Goal: Task Accomplishment & Management: Manage account settings

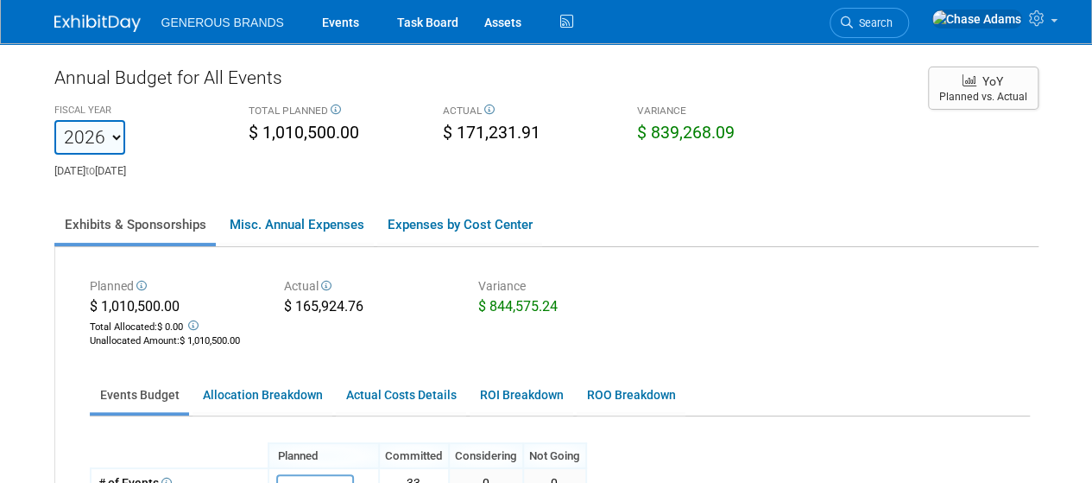
click at [116, 25] on img at bounding box center [97, 23] width 86 height 17
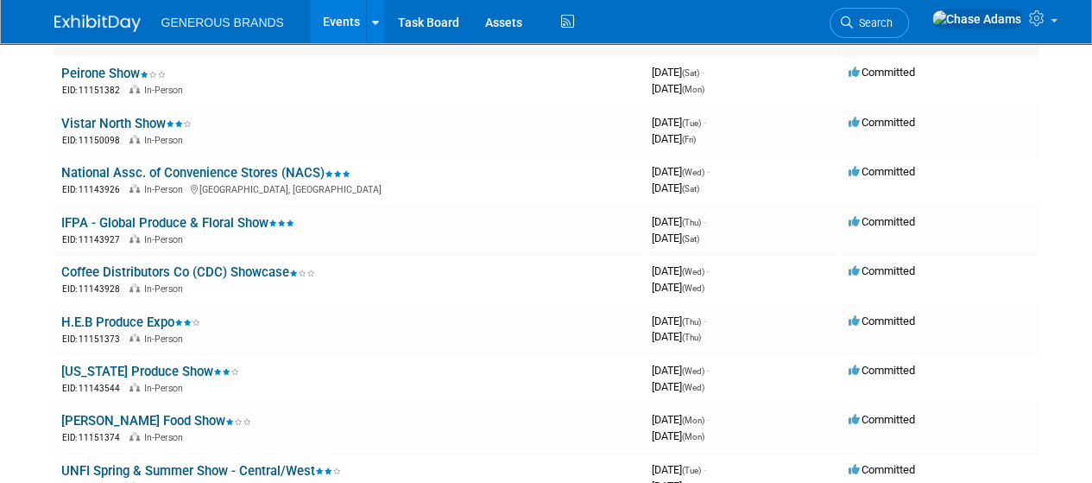
scroll to position [336, 0]
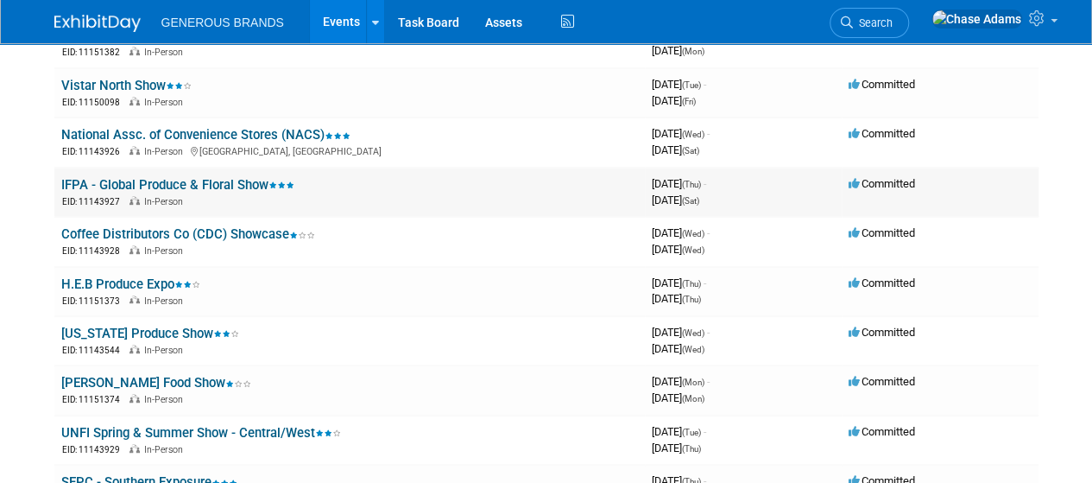
click at [228, 177] on link "IFPA - Global Produce & Floral Show" at bounding box center [177, 185] width 233 height 16
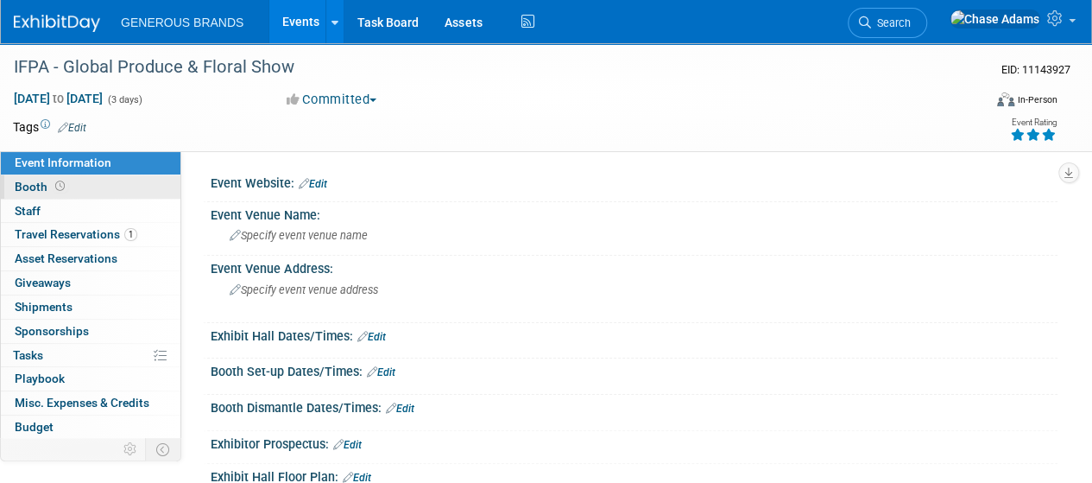
click at [74, 193] on link "Booth" at bounding box center [91, 186] width 180 height 23
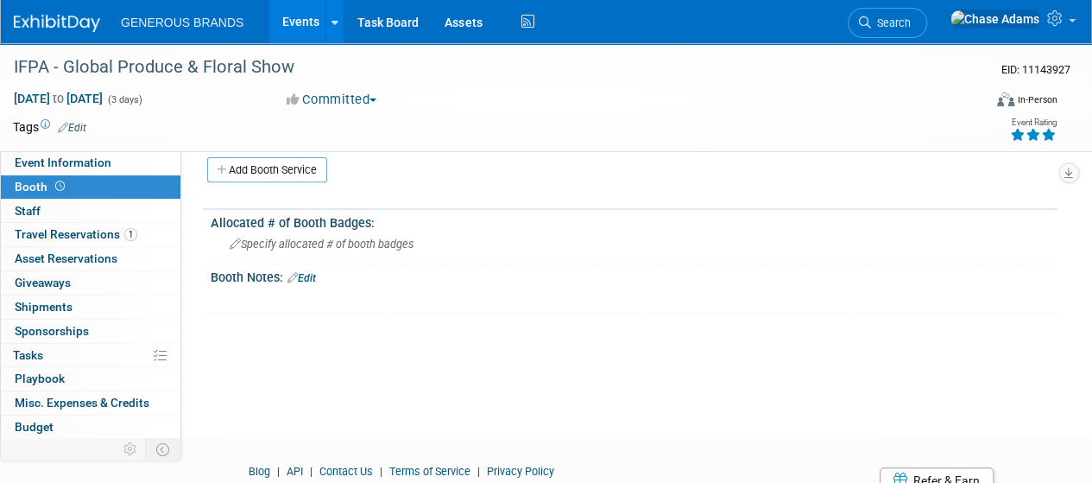
scroll to position [231, 0]
click at [57, 320] on link "0 Sponsorships 0" at bounding box center [91, 331] width 180 height 23
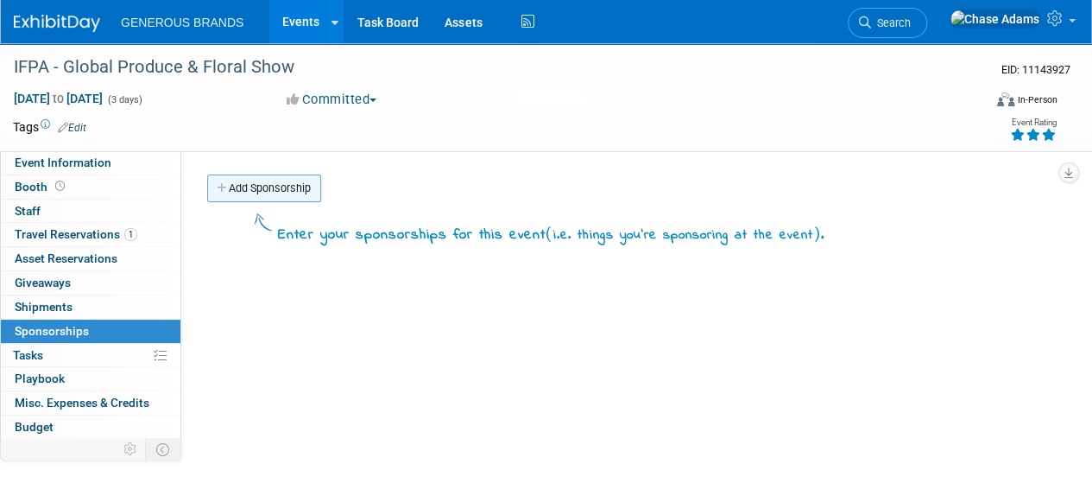
click at [278, 184] on link "Add Sponsorship" at bounding box center [264, 188] width 114 height 28
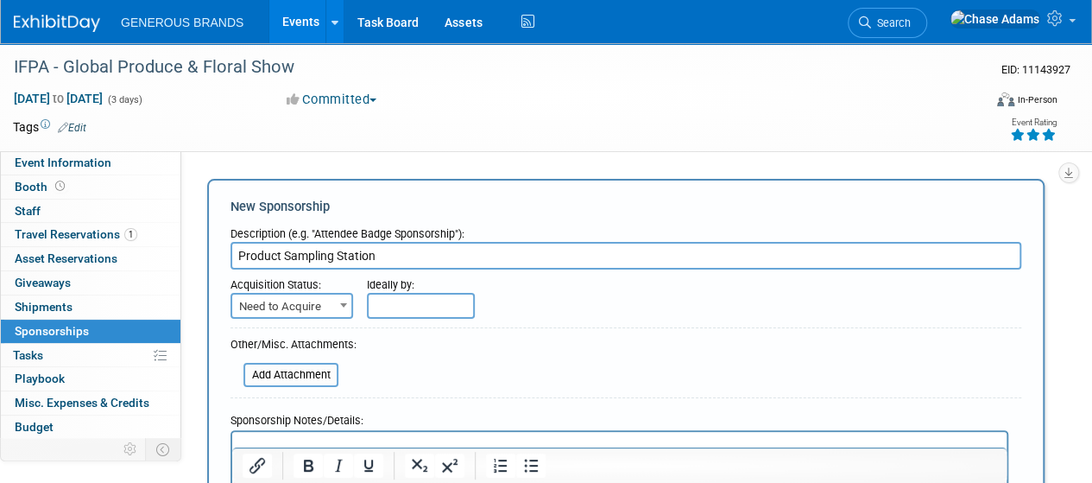
type input "Product Sampling Station"
click at [305, 308] on span "Need to Acquire" at bounding box center [291, 306] width 119 height 24
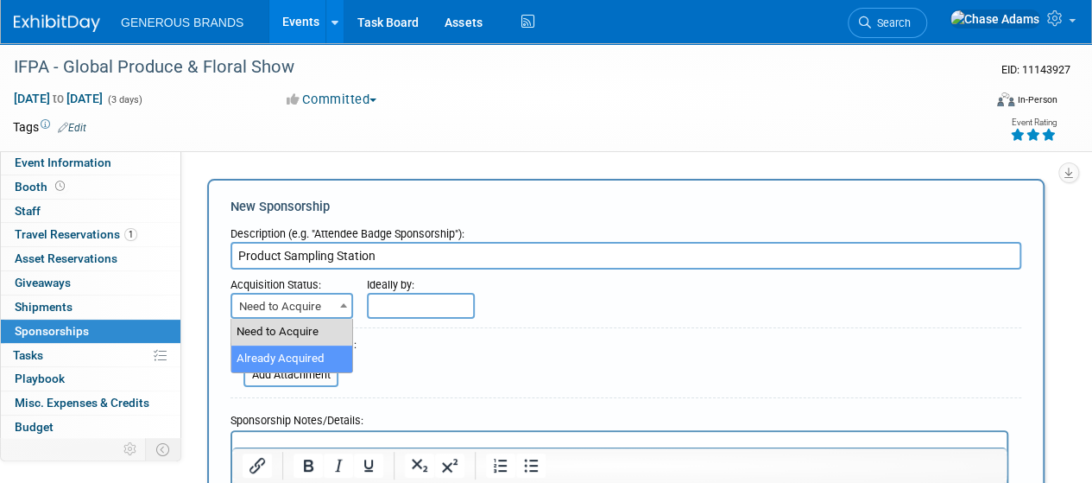
select select "2"
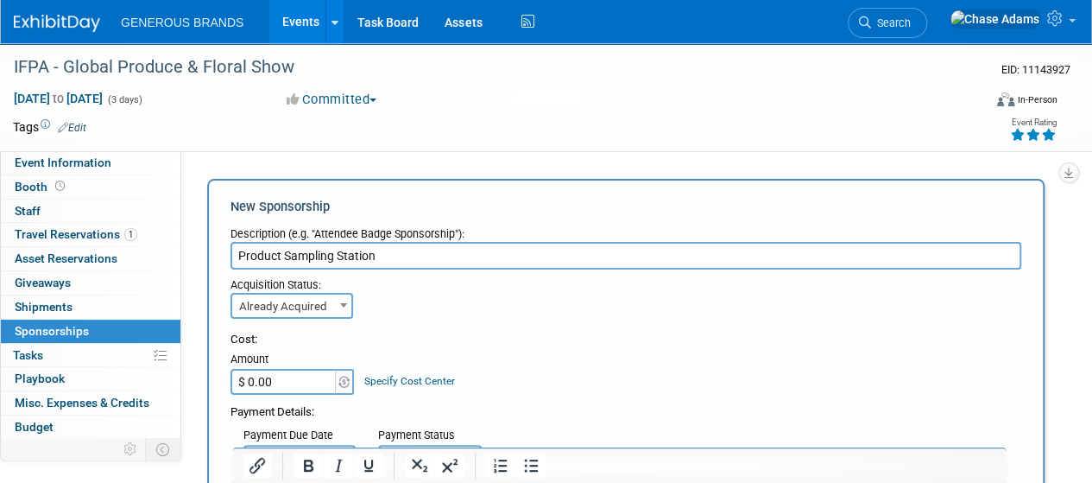
click at [280, 385] on input "$ 0.00" at bounding box center [285, 382] width 108 height 26
type input "$ 13,000.00"
click at [364, 342] on div "Cost:" at bounding box center [626, 340] width 791 height 16
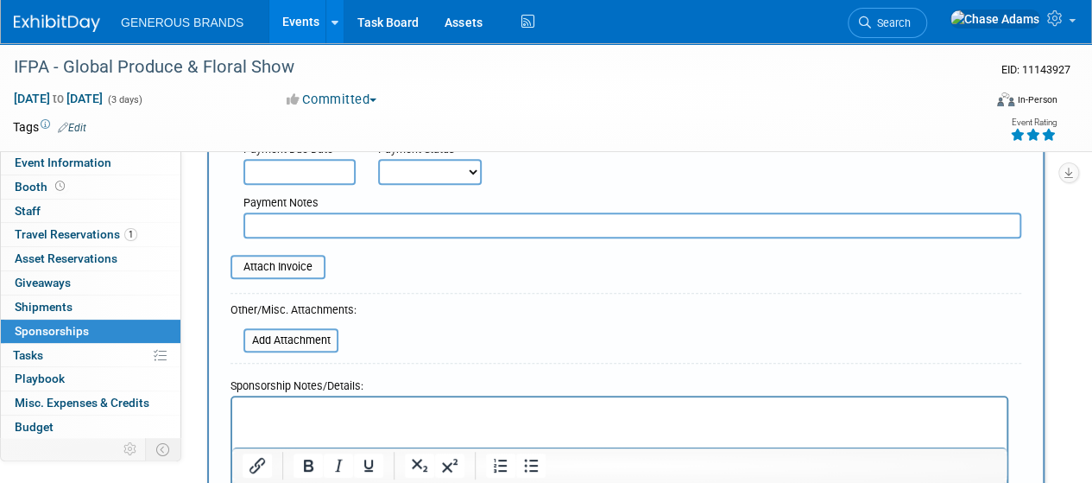
scroll to position [221, 0]
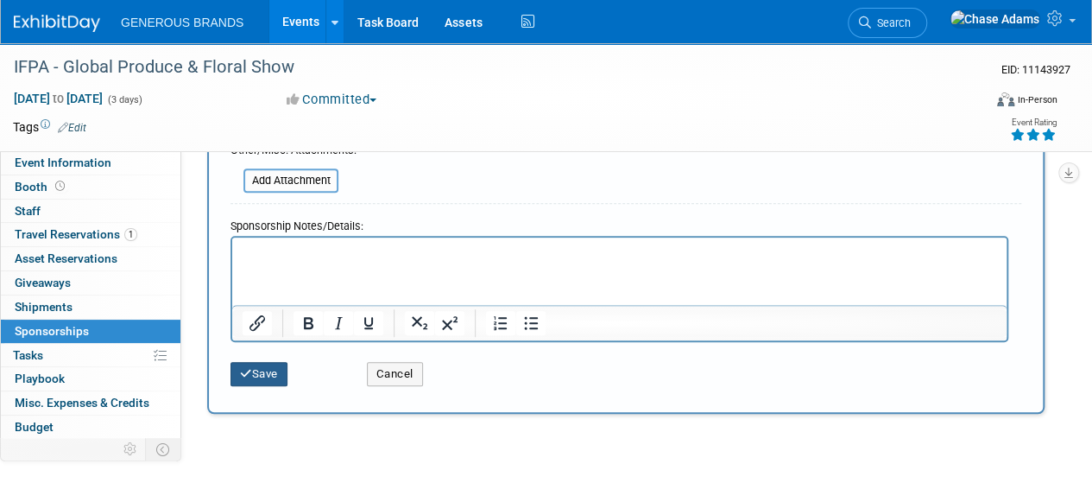
click at [259, 373] on button "Save" at bounding box center [259, 374] width 57 height 24
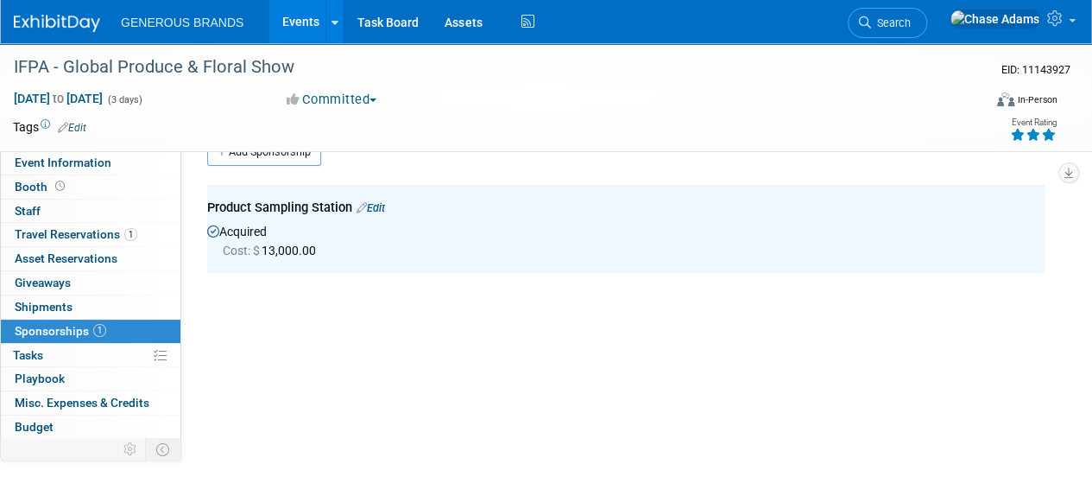
scroll to position [0, 0]
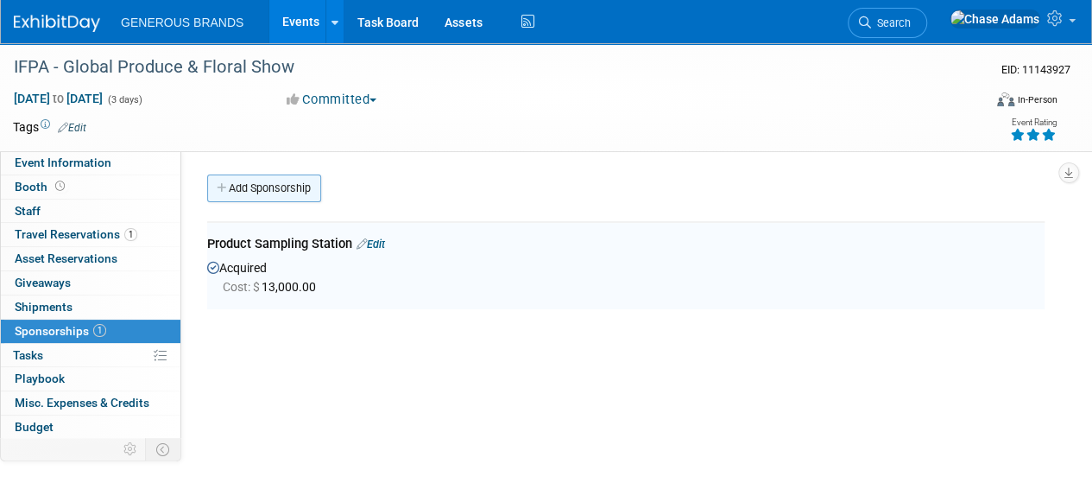
click at [273, 191] on link "Add Sponsorship" at bounding box center [264, 188] width 114 height 28
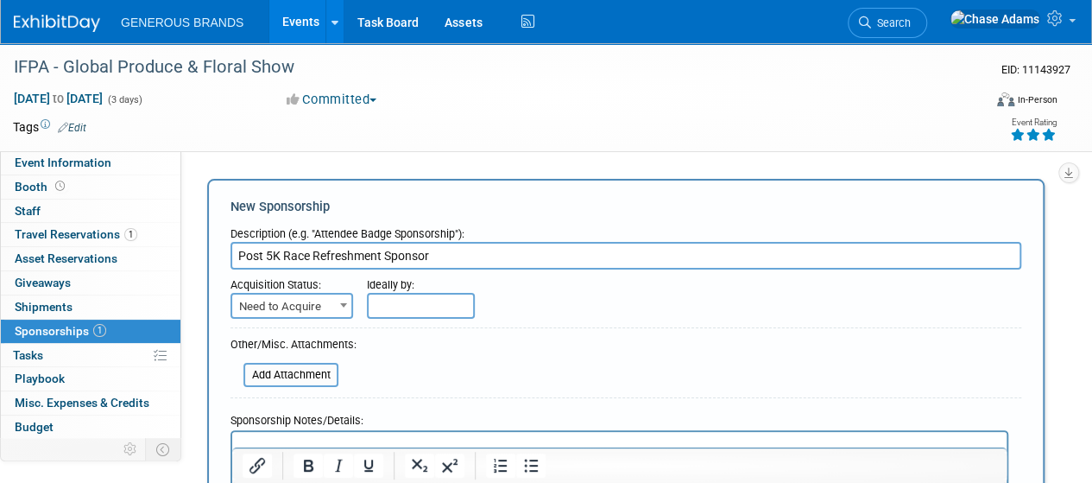
type input "Post 5K Race Refreshment Sponsor"
click at [328, 320] on form "Description (e.g. "Attendee Badge Sponsorship"): Post 5K Race Refreshment Spons…" at bounding box center [626, 393] width 791 height 351
click at [318, 311] on span "Need to Acquire" at bounding box center [291, 306] width 119 height 24
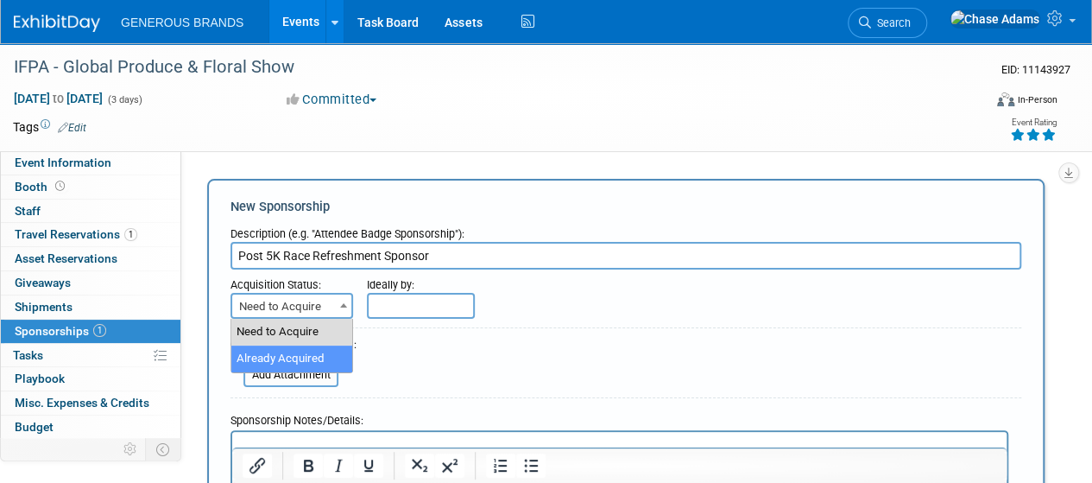
select select "2"
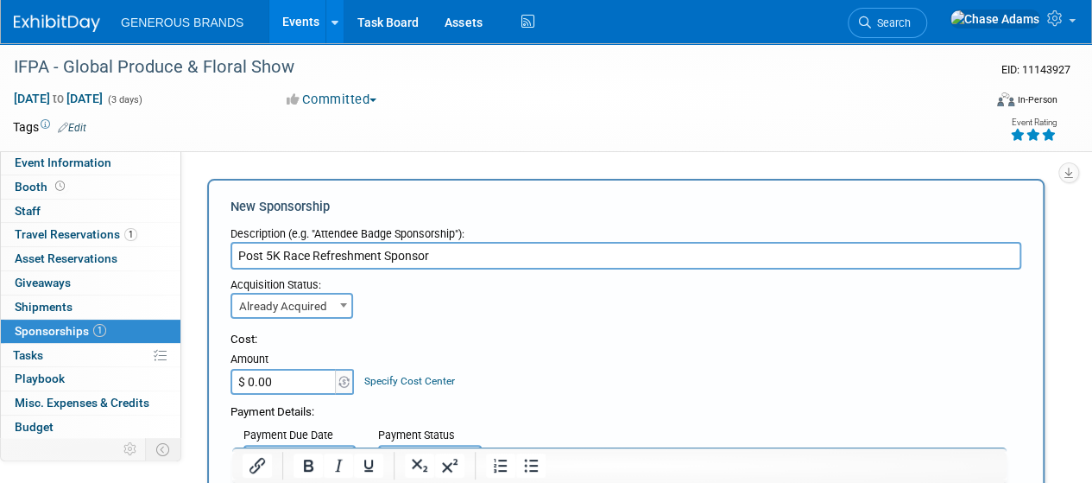
click at [267, 381] on input "$ 0.00" at bounding box center [285, 382] width 108 height 26
type input "$ 4,000.00"
click at [337, 345] on div "Cost:" at bounding box center [626, 340] width 791 height 16
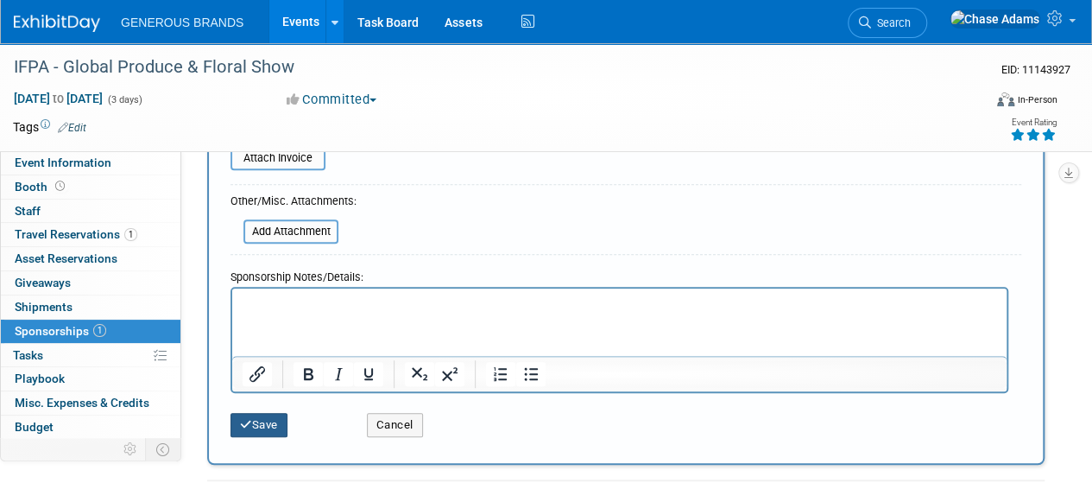
click at [267, 421] on button "Save" at bounding box center [259, 425] width 57 height 24
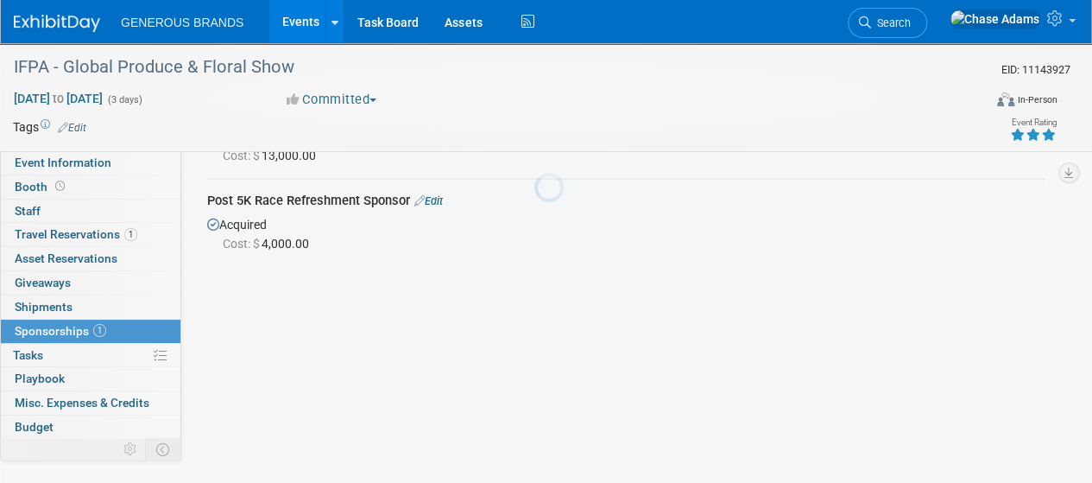
scroll to position [124, 0]
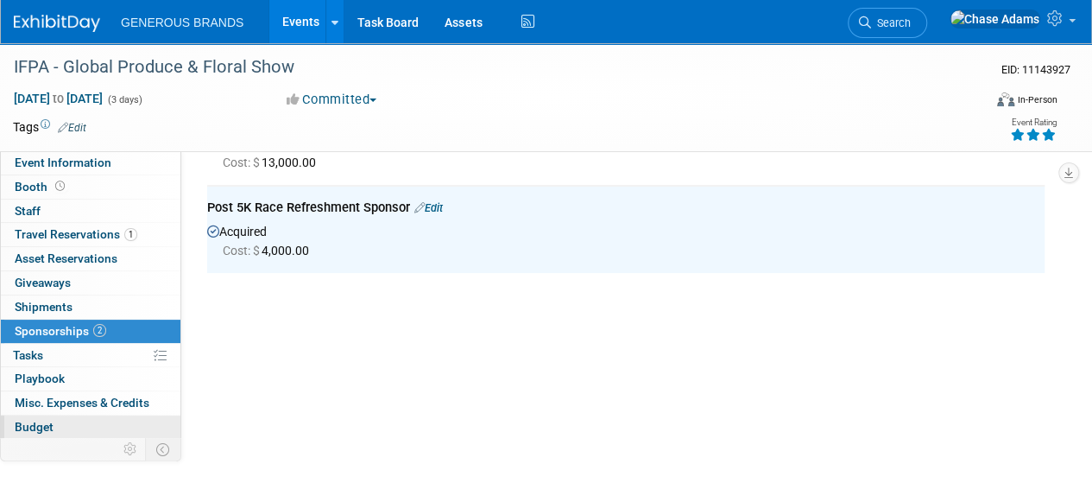
click at [75, 420] on link "Budget" at bounding box center [91, 426] width 180 height 23
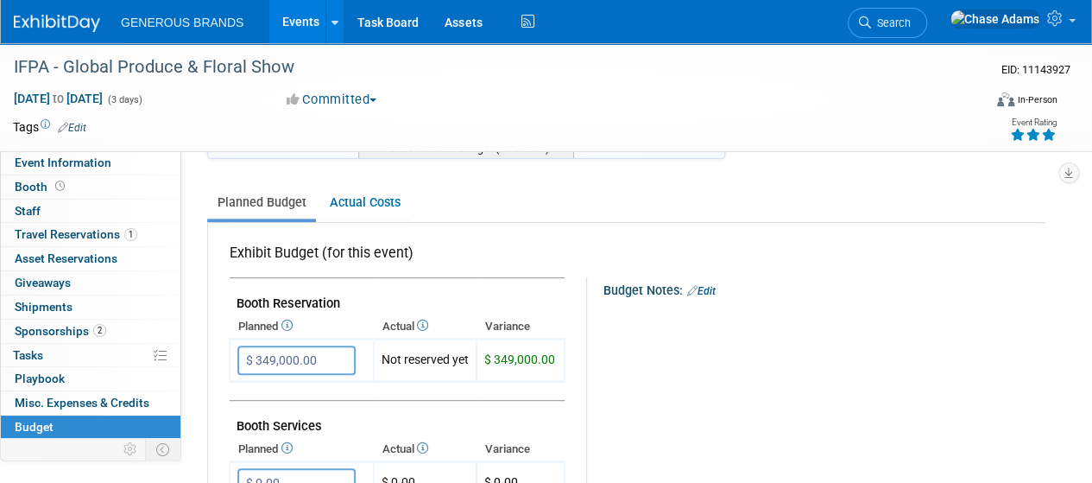
scroll to position [212, 0]
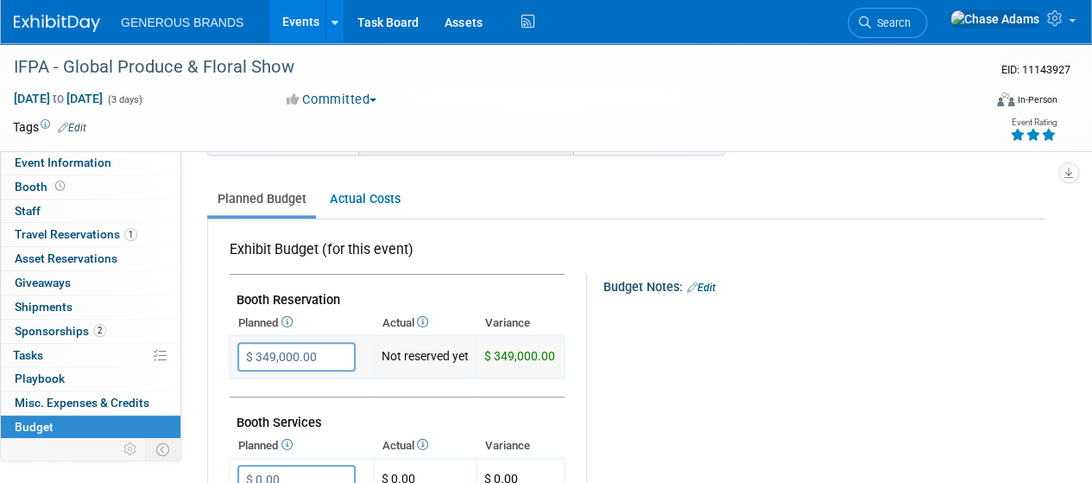
click at [331, 358] on input "$ 349,000.00" at bounding box center [296, 356] width 118 height 29
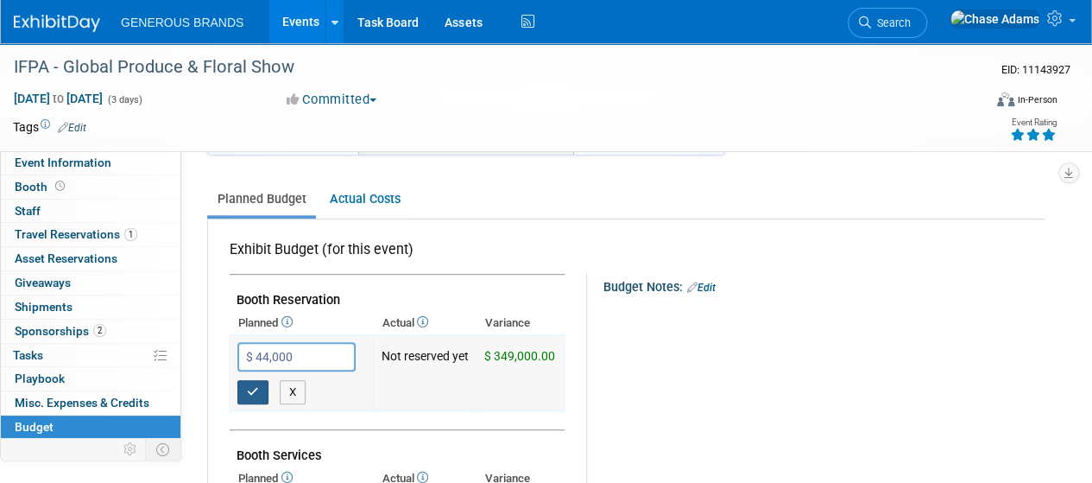
type input "$ 44,000.00"
click at [263, 384] on button "button" at bounding box center [252, 392] width 31 height 24
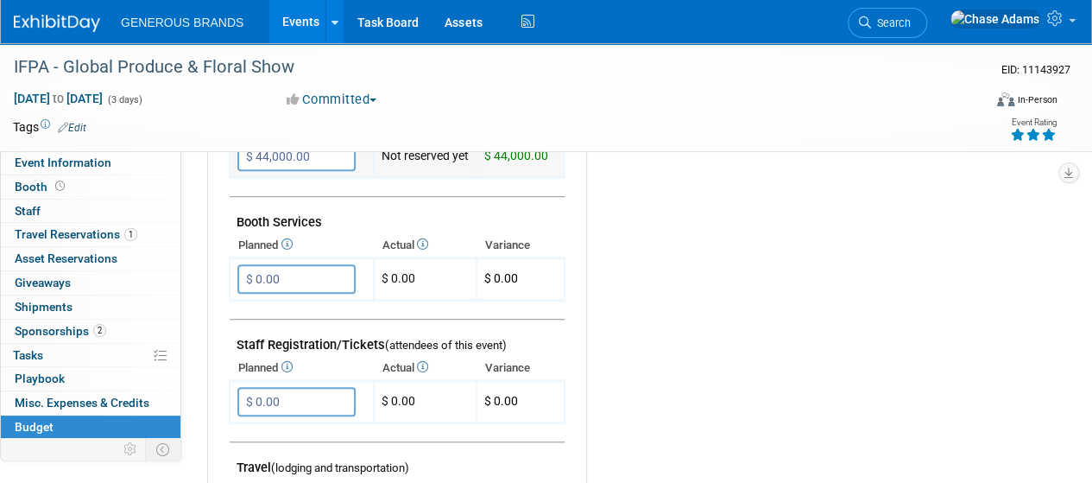
scroll to position [412, 0]
click at [306, 275] on input "$ 0.00" at bounding box center [296, 279] width 118 height 29
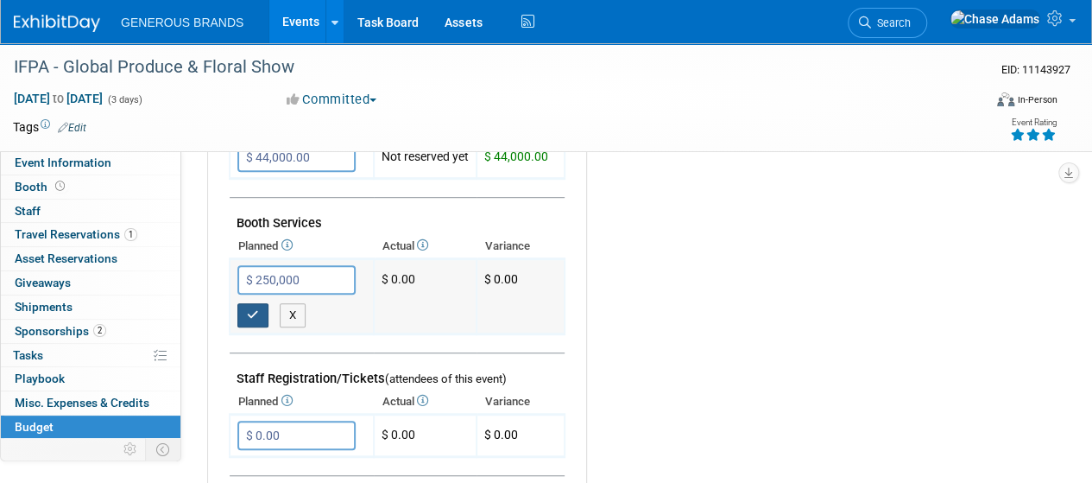
type input "$ 250,000.00"
click at [257, 309] on icon "button" at bounding box center [253, 314] width 12 height 11
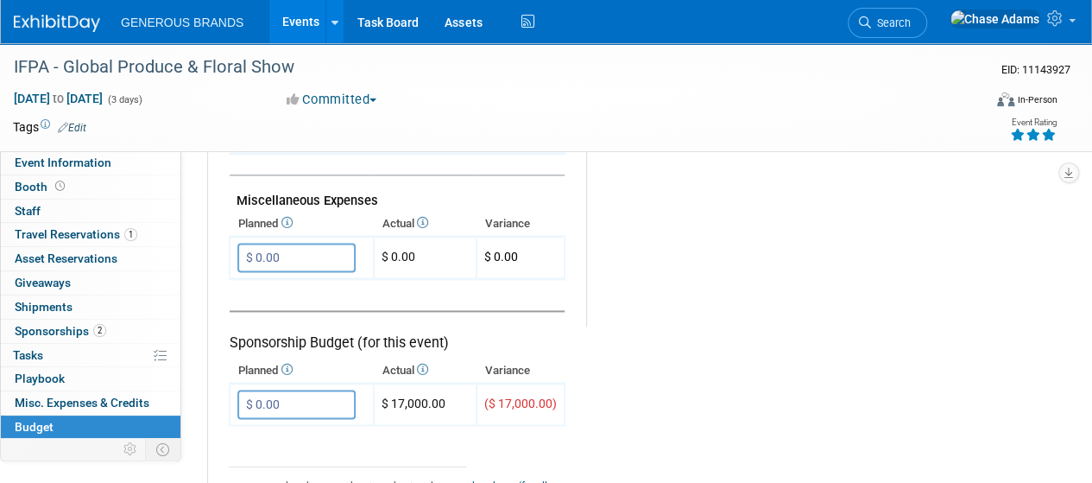
scroll to position [1093, 0]
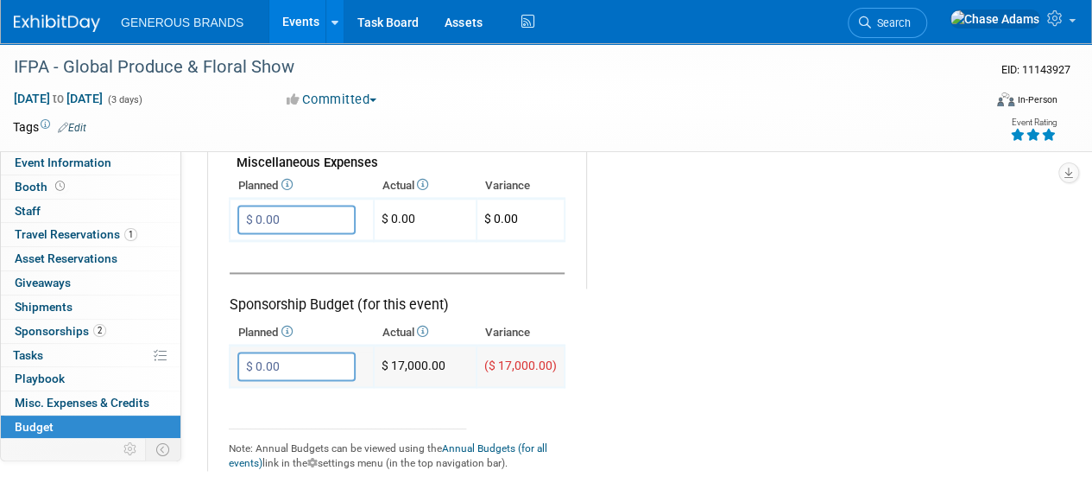
click at [311, 358] on input "$ 0.00" at bounding box center [296, 365] width 118 height 29
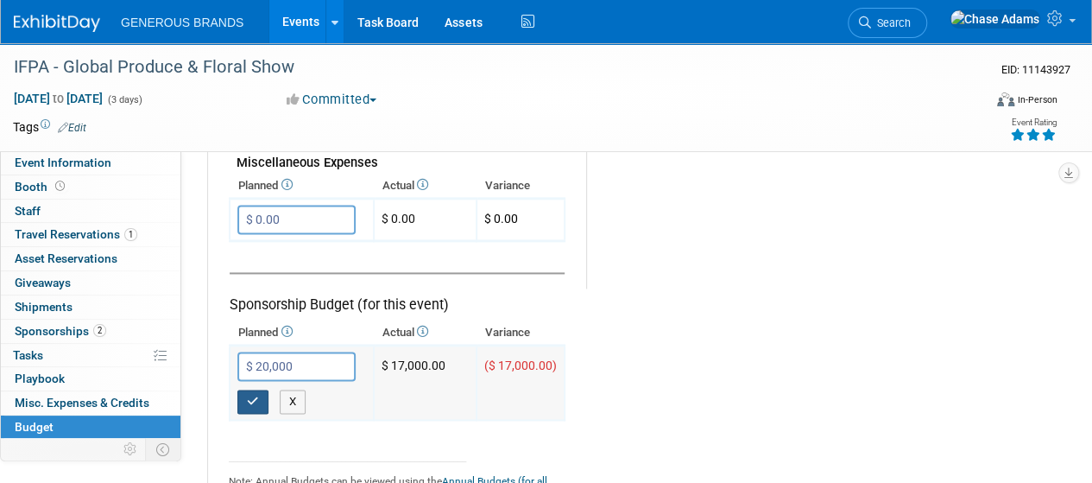
type input "$ 20,000.00"
click at [261, 394] on button "button" at bounding box center [252, 401] width 31 height 24
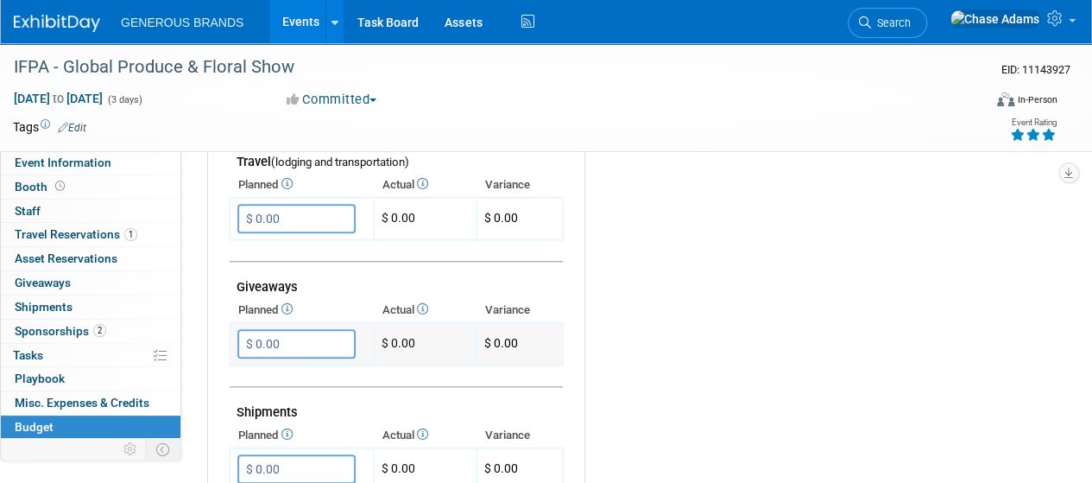
scroll to position [803, 0]
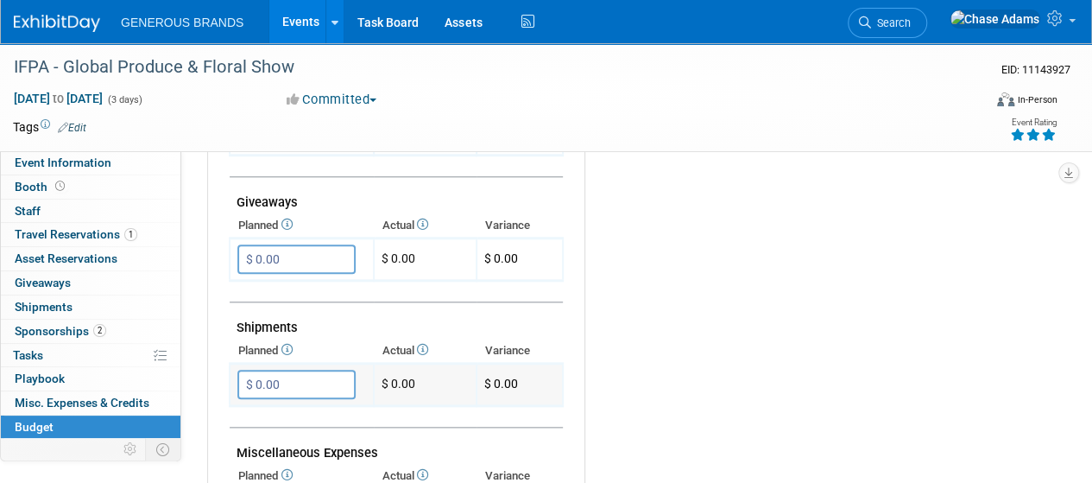
click at [307, 377] on input "$ 0.00" at bounding box center [296, 384] width 118 height 29
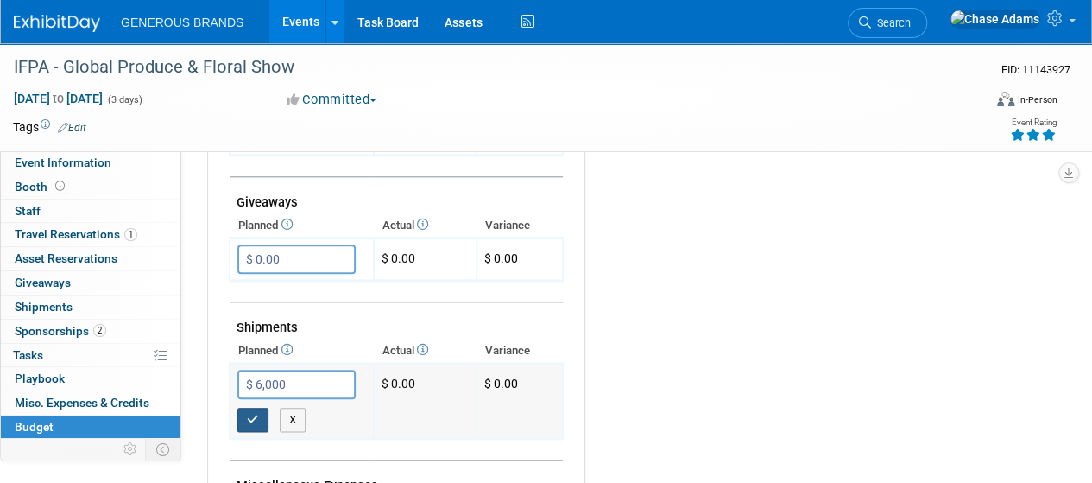
type input "$ 6,000.00"
click at [251, 420] on button "button" at bounding box center [252, 420] width 31 height 24
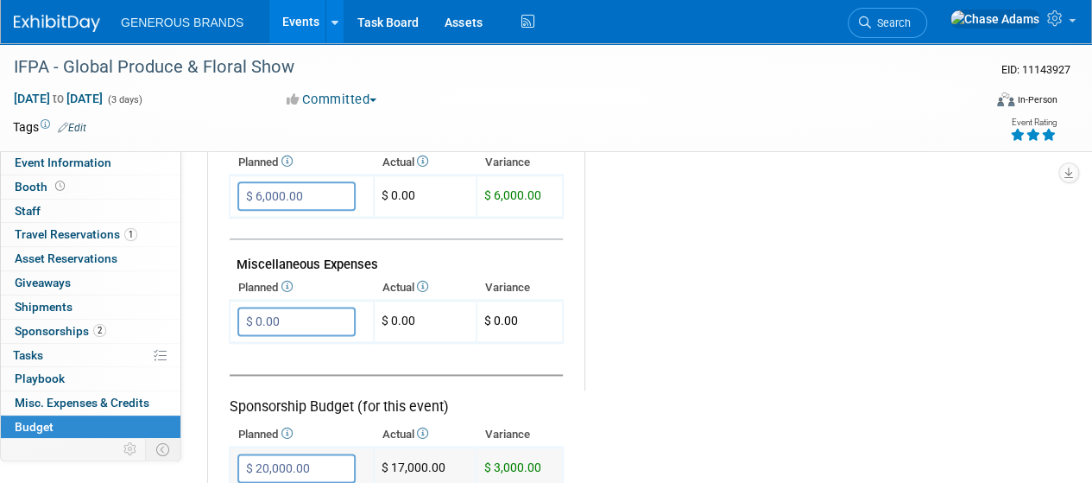
scroll to position [990, 0]
click at [301, 322] on input "$ 0.00" at bounding box center [296, 321] width 118 height 29
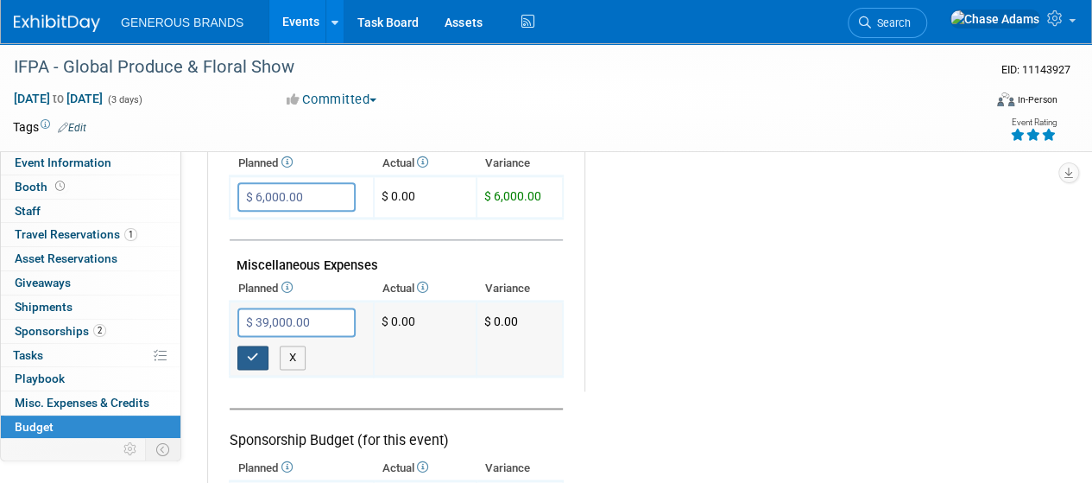
click at [244, 355] on button "button" at bounding box center [252, 357] width 31 height 24
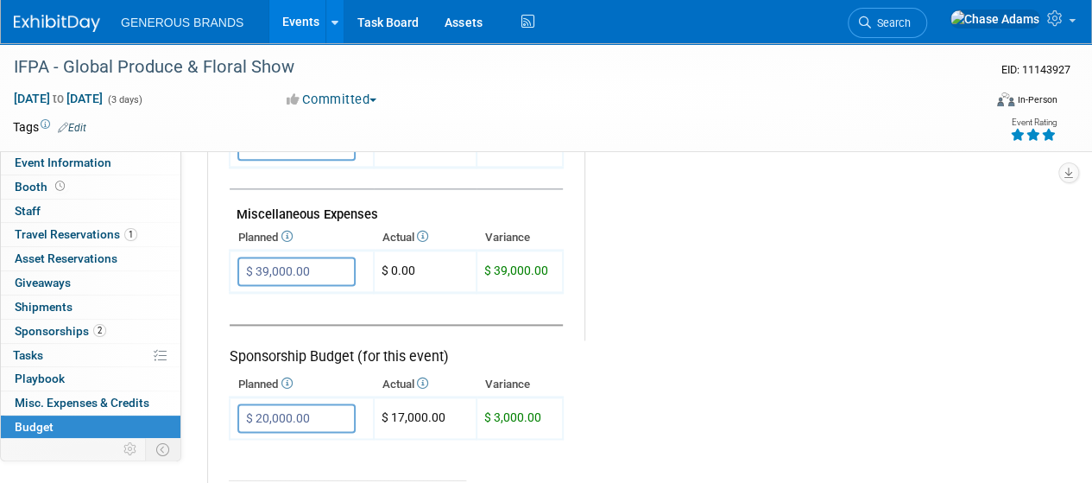
scroll to position [1042, 0]
click at [267, 259] on input "$ 39,000.00" at bounding box center [296, 270] width 118 height 29
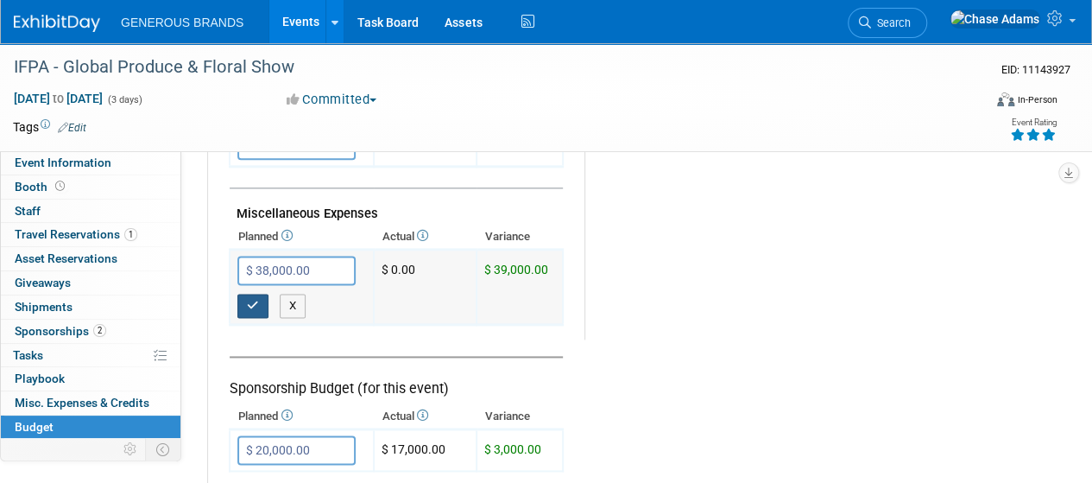
click at [252, 300] on icon "button" at bounding box center [253, 305] width 12 height 11
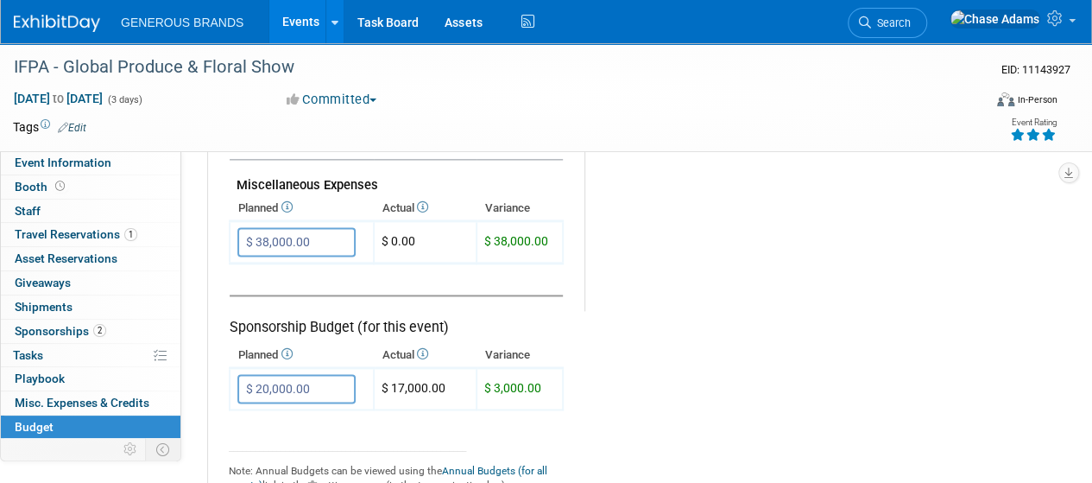
scroll to position [1117, 0]
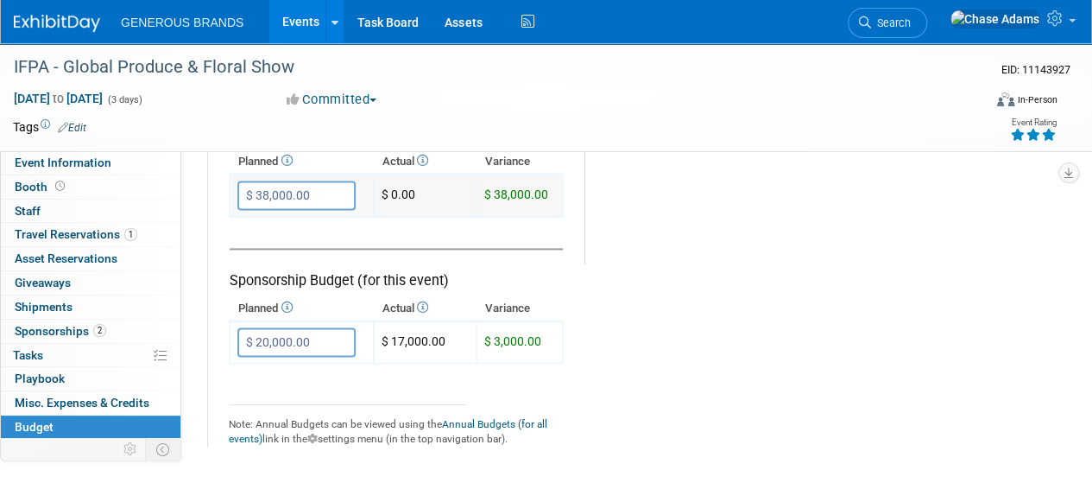
click at [269, 187] on input "$ 38,000.00" at bounding box center [296, 194] width 118 height 29
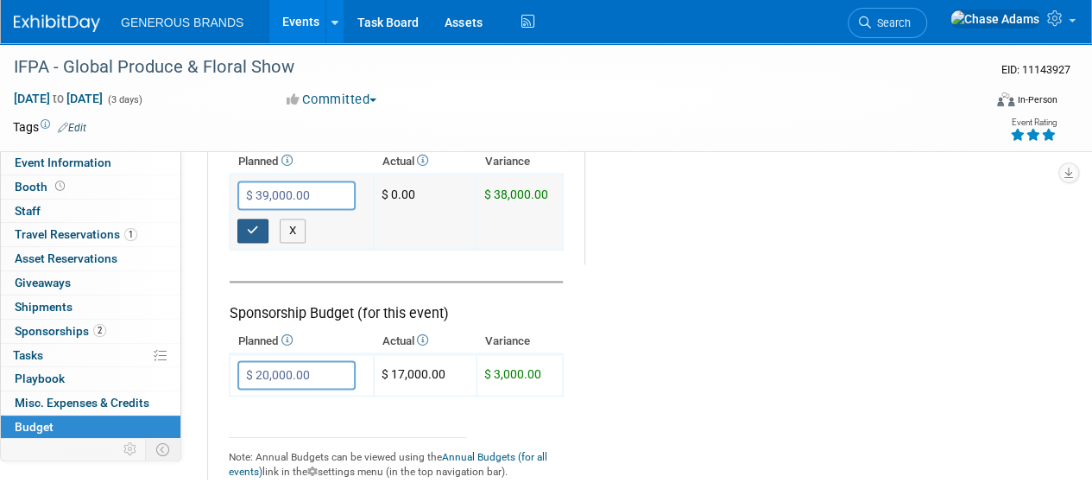
click at [257, 227] on icon "button" at bounding box center [253, 230] width 12 height 11
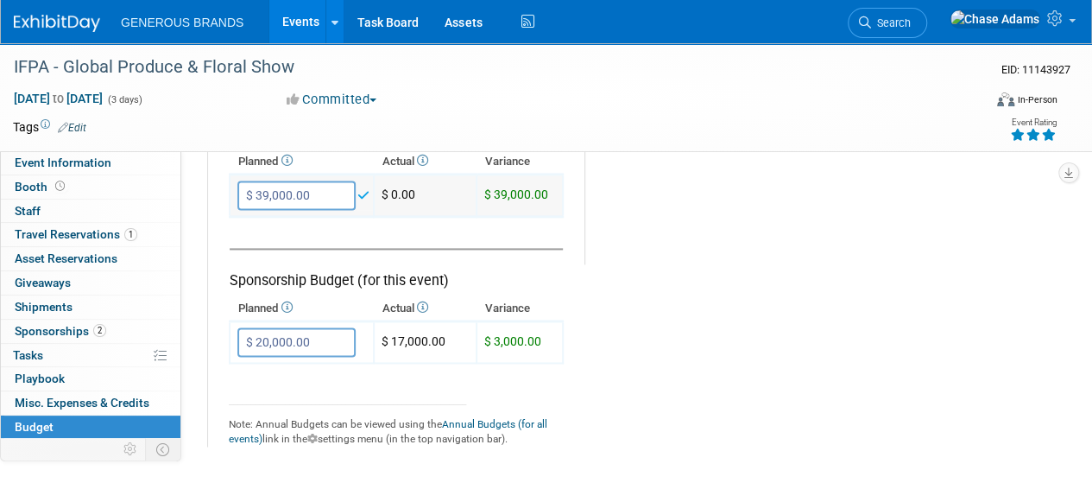
click at [261, 187] on input "$ 39,000.00" at bounding box center [296, 194] width 118 height 29
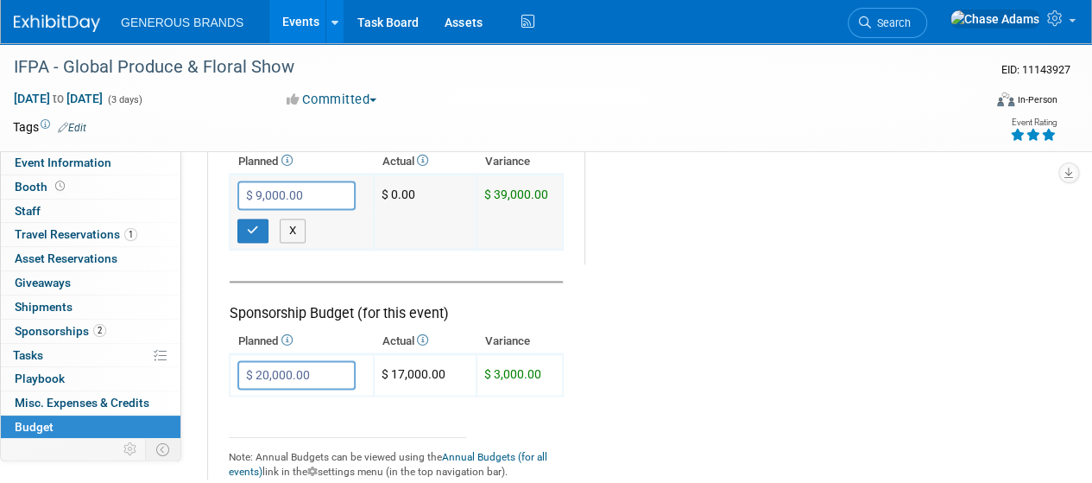
type input "$ 29,000.00"
click at [256, 218] on button "button" at bounding box center [252, 230] width 31 height 24
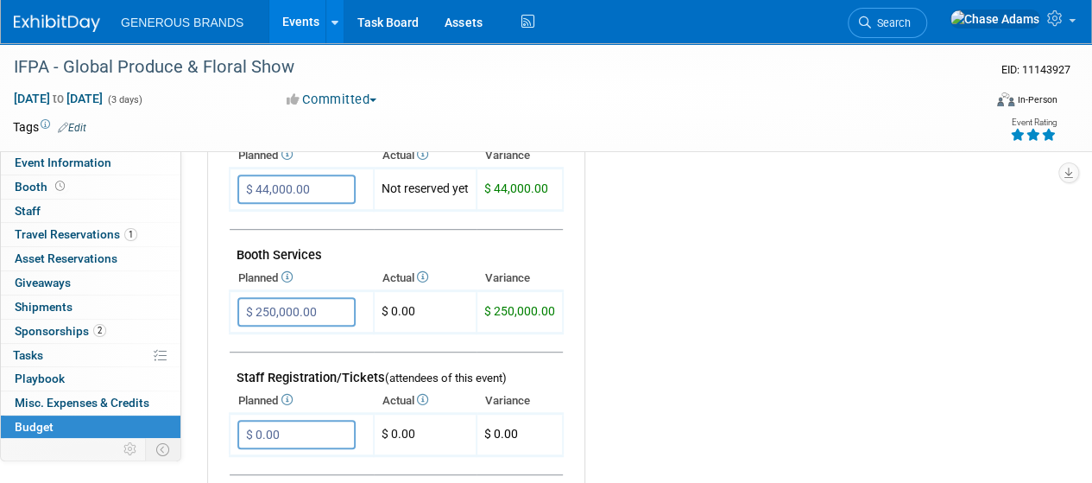
scroll to position [379, 0]
click at [61, 306] on span "Shipments 0" at bounding box center [44, 307] width 58 height 14
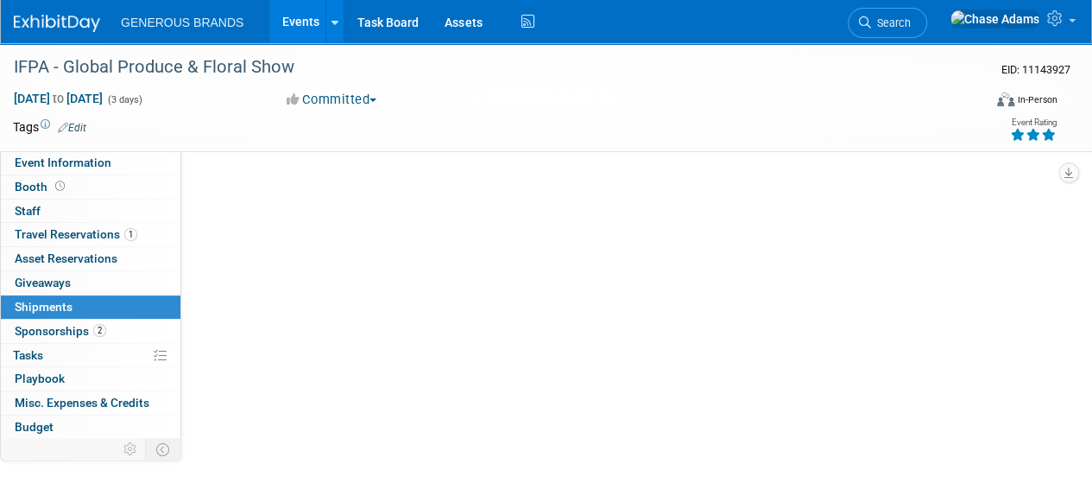
scroll to position [0, 0]
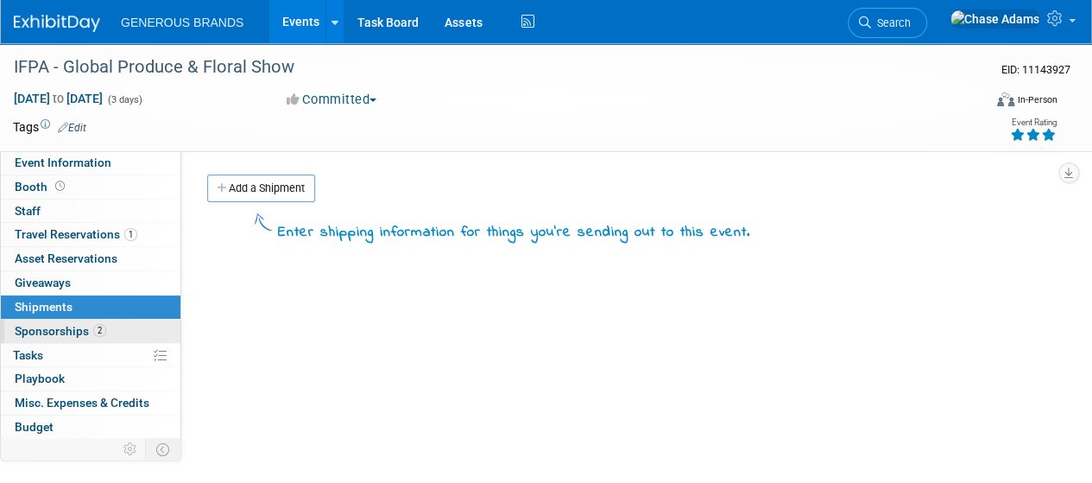
click at [67, 335] on span "Sponsorships 2" at bounding box center [61, 331] width 92 height 14
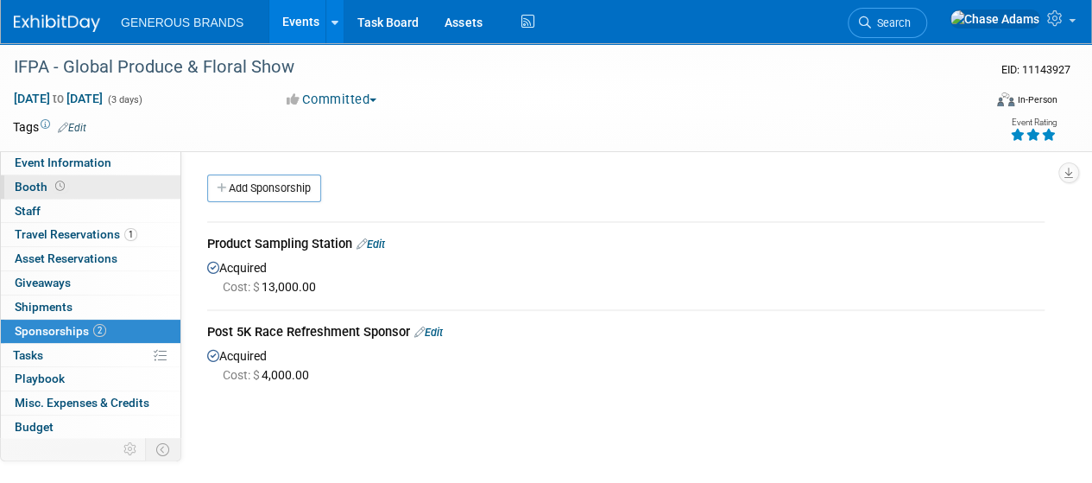
click at [52, 180] on span "Booth" at bounding box center [42, 187] width 54 height 14
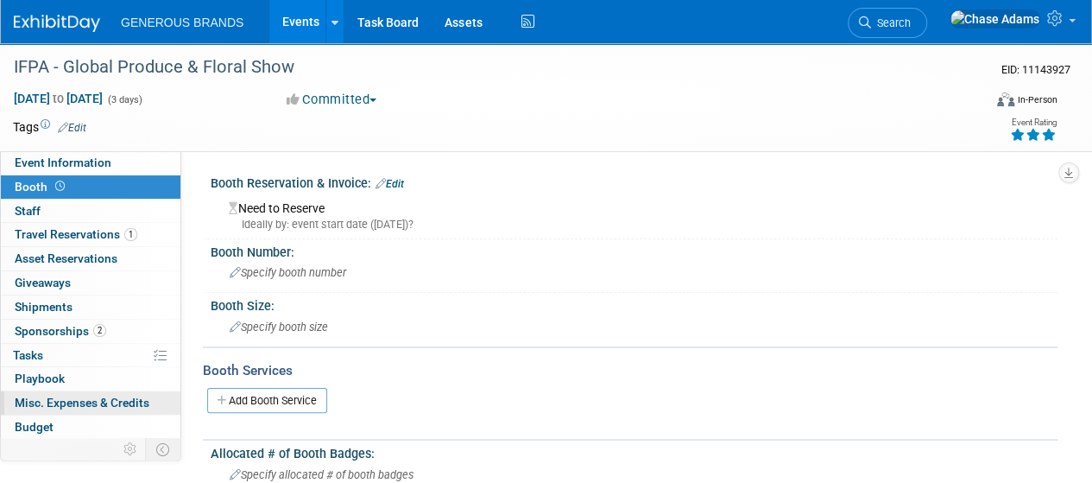
click at [43, 404] on span "Misc. Expenses & Credits 0" at bounding box center [82, 402] width 135 height 14
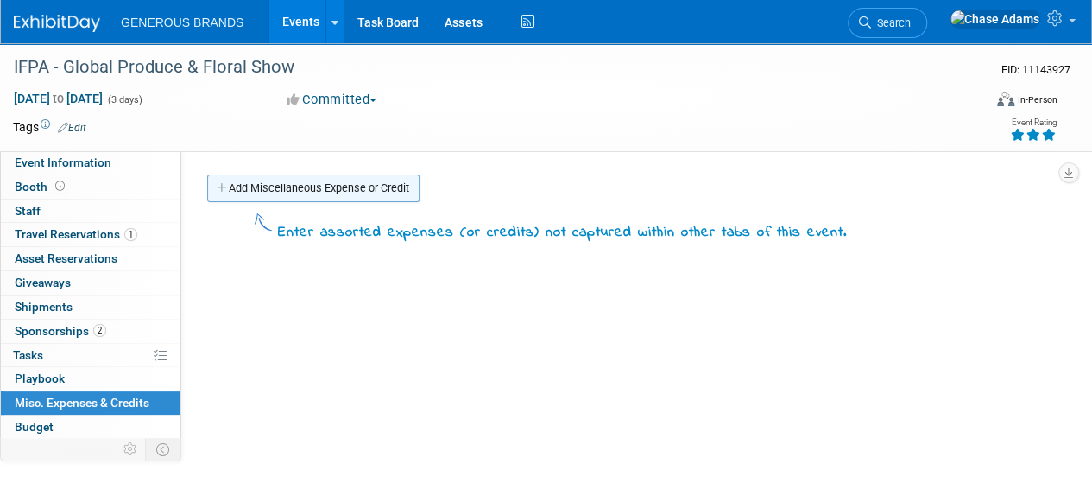
click at [354, 176] on link "Add Miscellaneous Expense or Credit" at bounding box center [313, 188] width 212 height 28
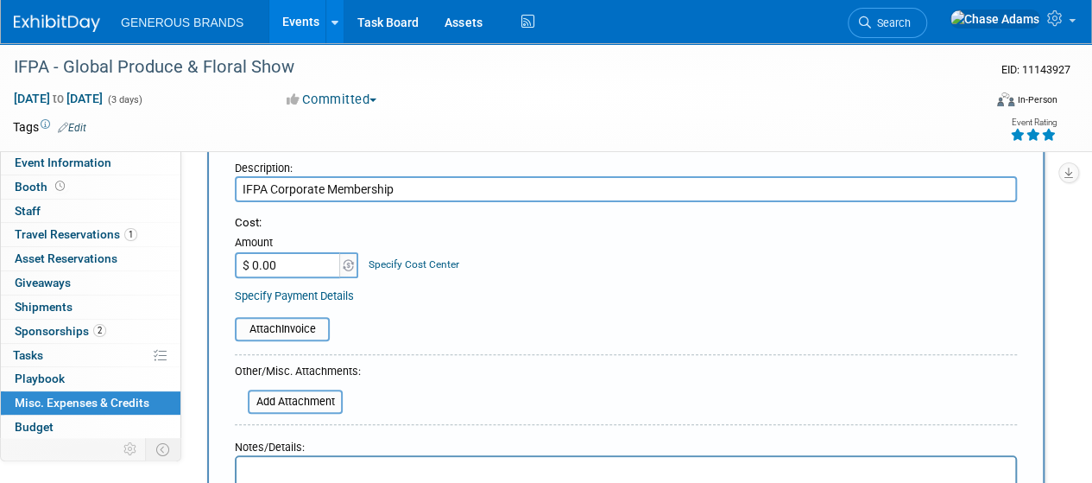
scroll to position [143, 0]
type input "IFPA Corporate Membership"
click at [298, 269] on input "$ 0.00" at bounding box center [289, 264] width 108 height 26
type input "$ 15,365.00"
click at [490, 367] on form "Entry type: Expense (e.g. "Meal" or "Drayage", etc.) Credit (e.g. "Booth servic…" at bounding box center [626, 338] width 782 height 509
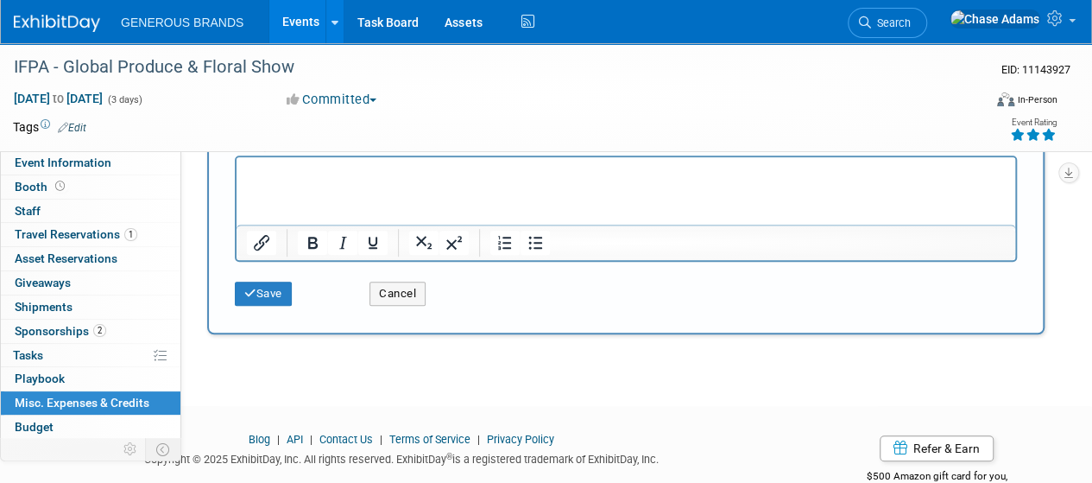
scroll to position [458, 0]
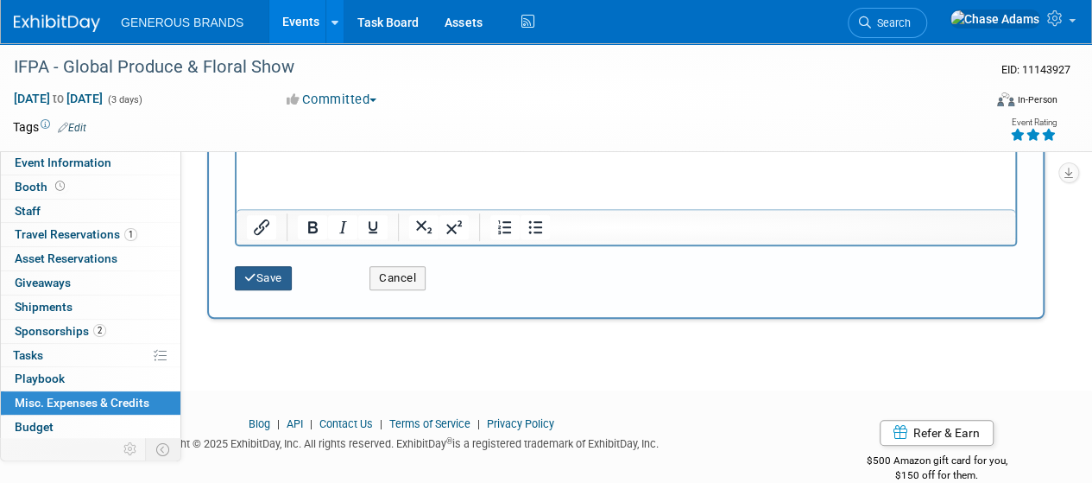
click at [276, 284] on button "Save" at bounding box center [263, 278] width 57 height 24
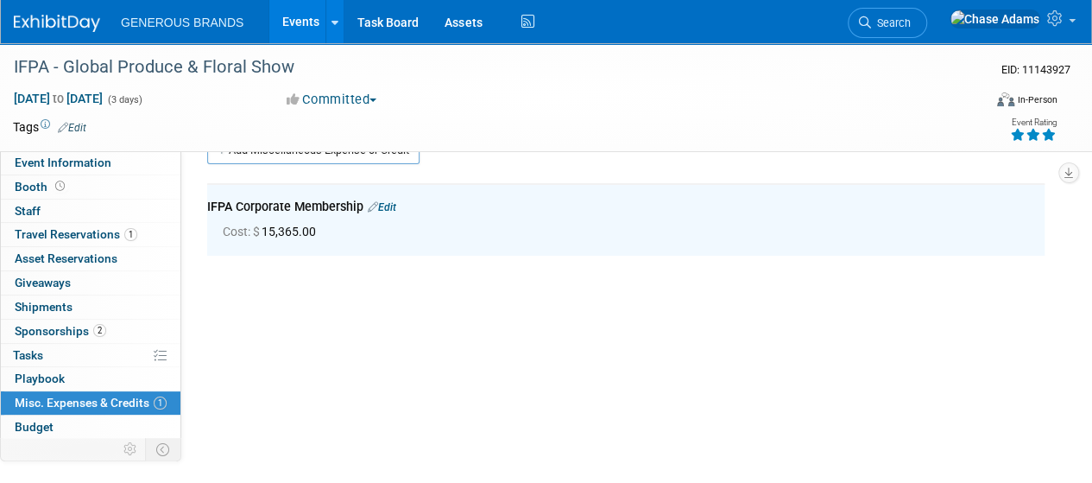
scroll to position [0, 0]
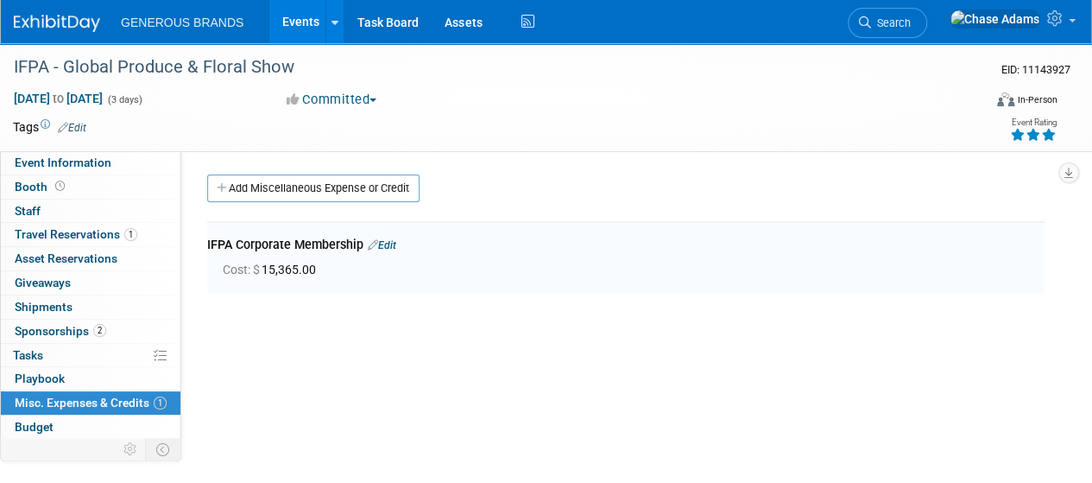
click at [387, 240] on link "Edit" at bounding box center [382, 245] width 28 height 12
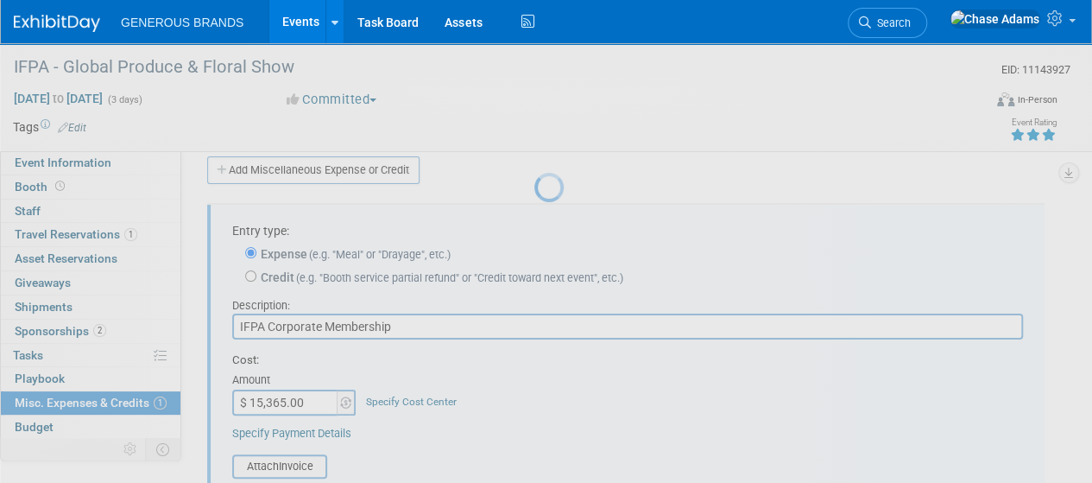
scroll to position [25, 0]
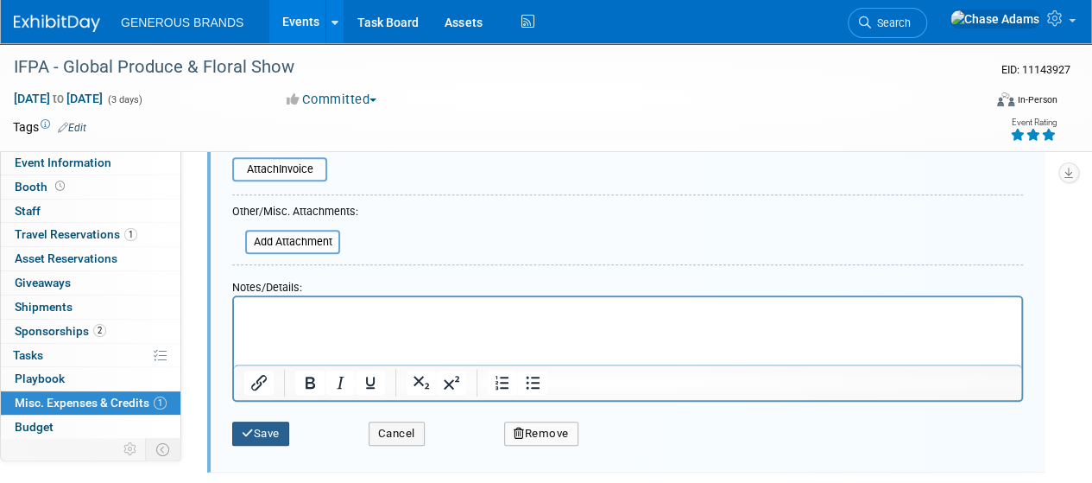
click at [265, 430] on button "Save" at bounding box center [260, 433] width 57 height 24
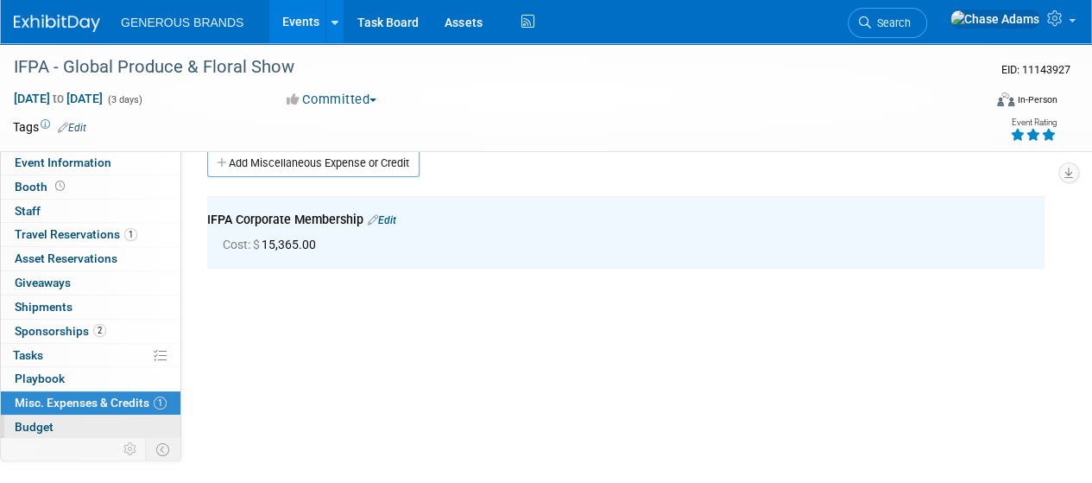
click at [36, 421] on span "Budget" at bounding box center [34, 427] width 39 height 14
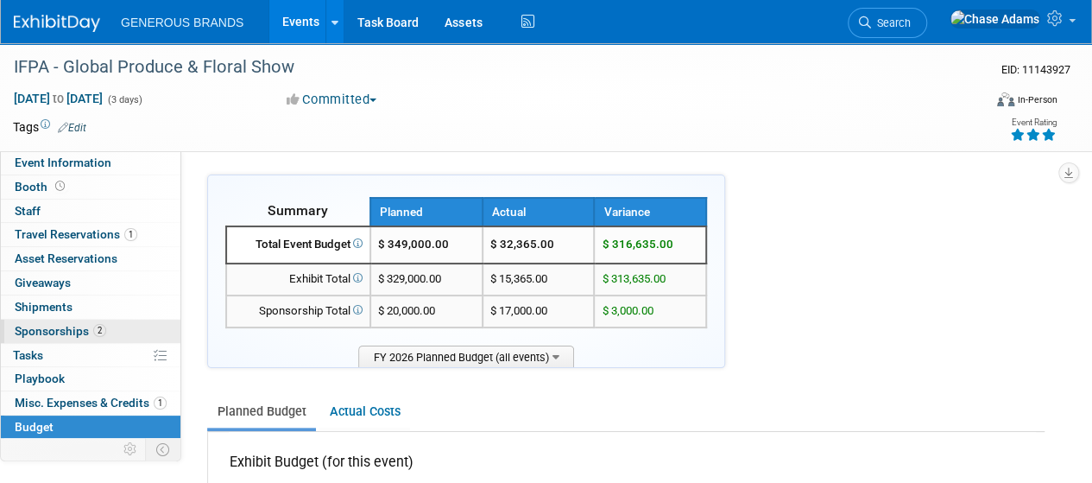
click at [77, 332] on span "Sponsorships 2" at bounding box center [61, 331] width 92 height 14
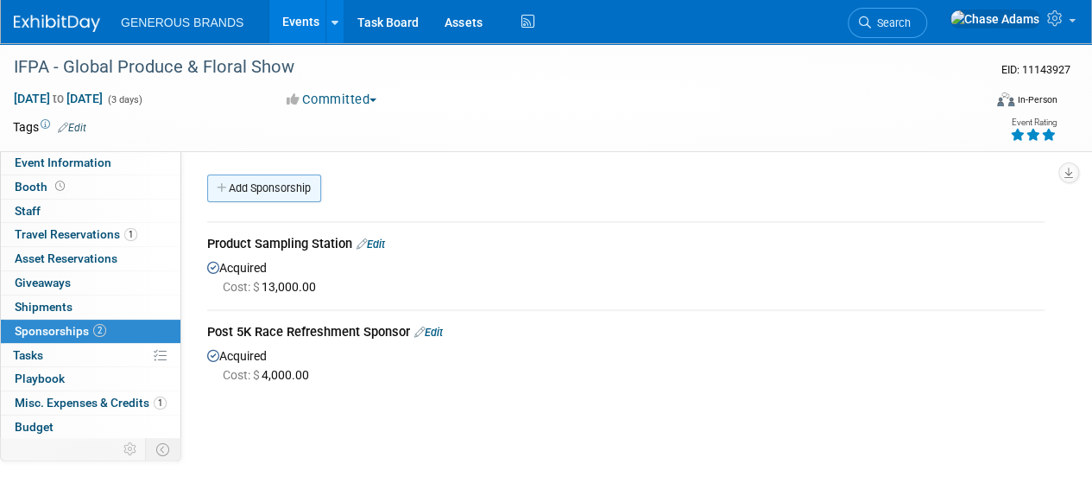
click at [293, 181] on link "Add Sponsorship" at bounding box center [264, 188] width 114 height 28
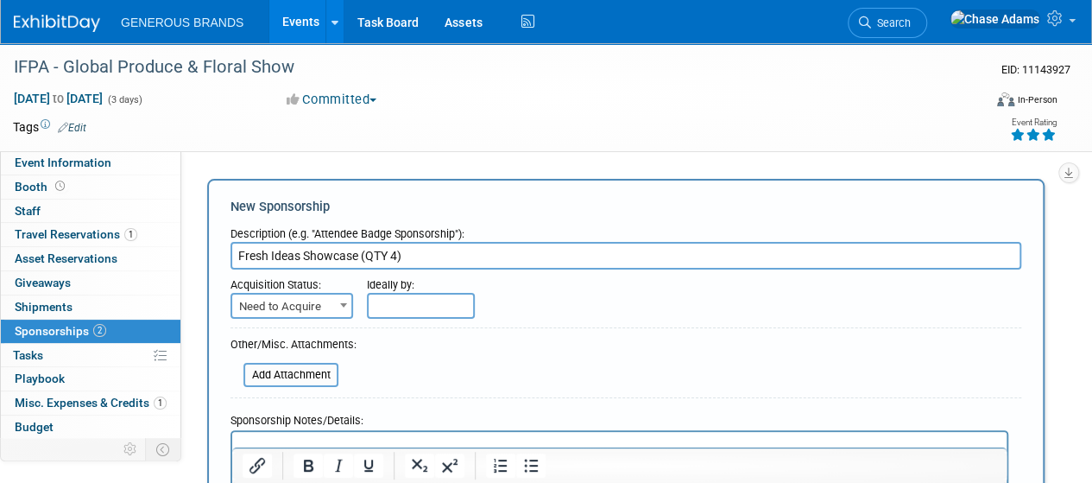
type input "Fresh Ideas Showcase (QTY 4)"
click at [314, 298] on span "Need to Acquire" at bounding box center [291, 306] width 119 height 24
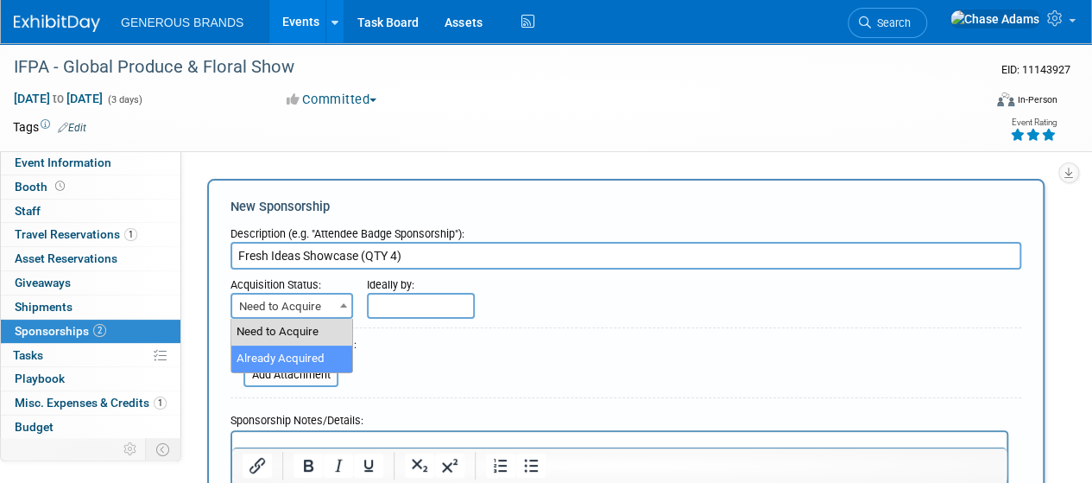
select select "2"
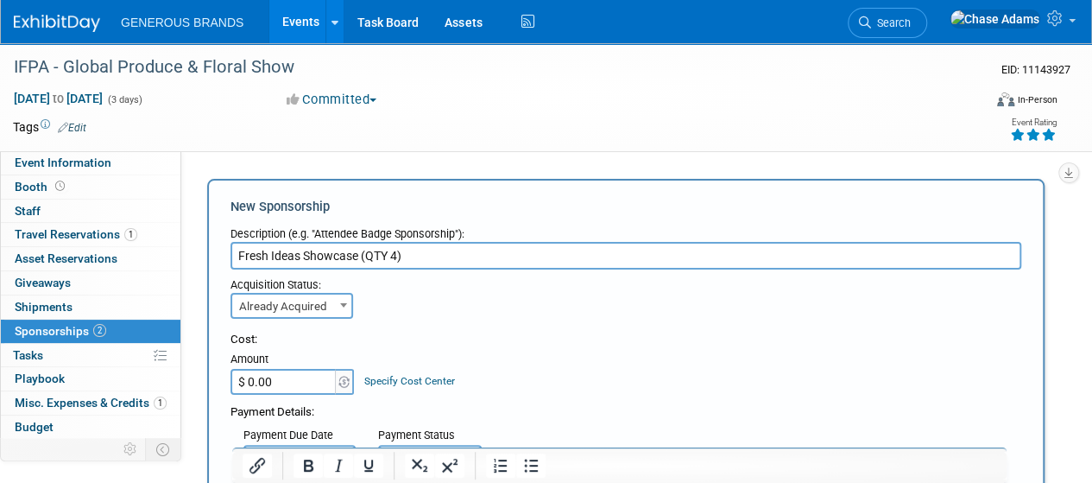
click at [283, 383] on input "$ 0.00" at bounding box center [285, 382] width 108 height 26
type input "$ 4,320.00"
click at [330, 353] on div "Amount" at bounding box center [293, 359] width 125 height 17
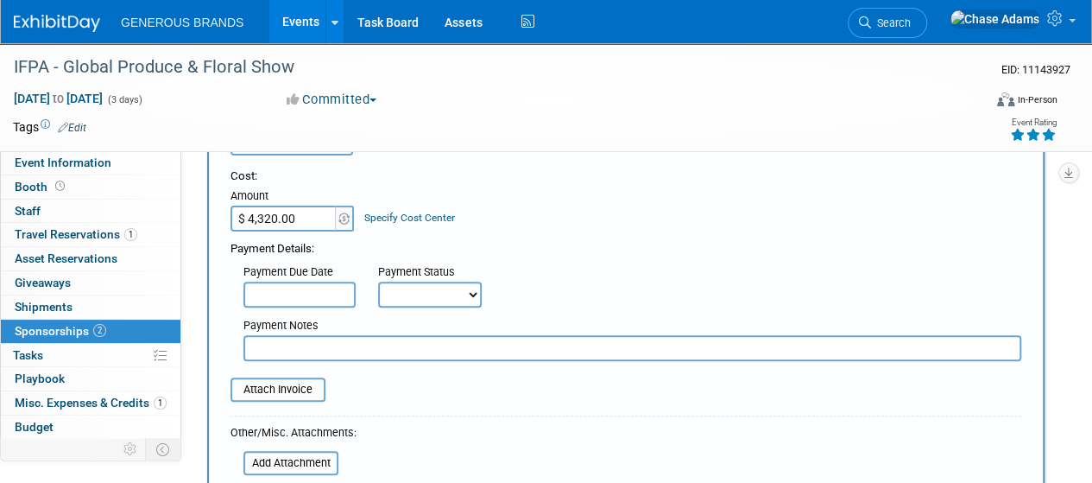
scroll to position [164, 0]
click at [332, 351] on input "text" at bounding box center [633, 347] width 778 height 26
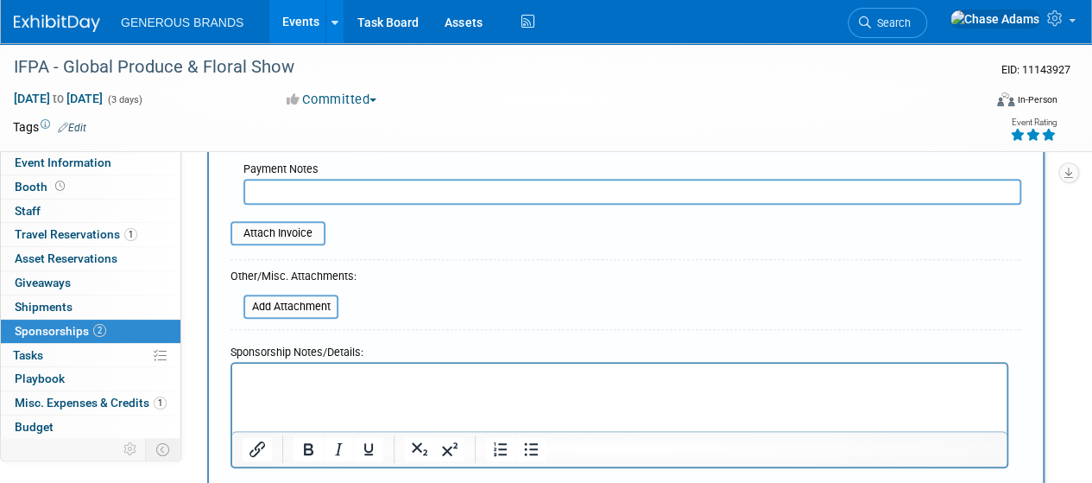
scroll to position [340, 0]
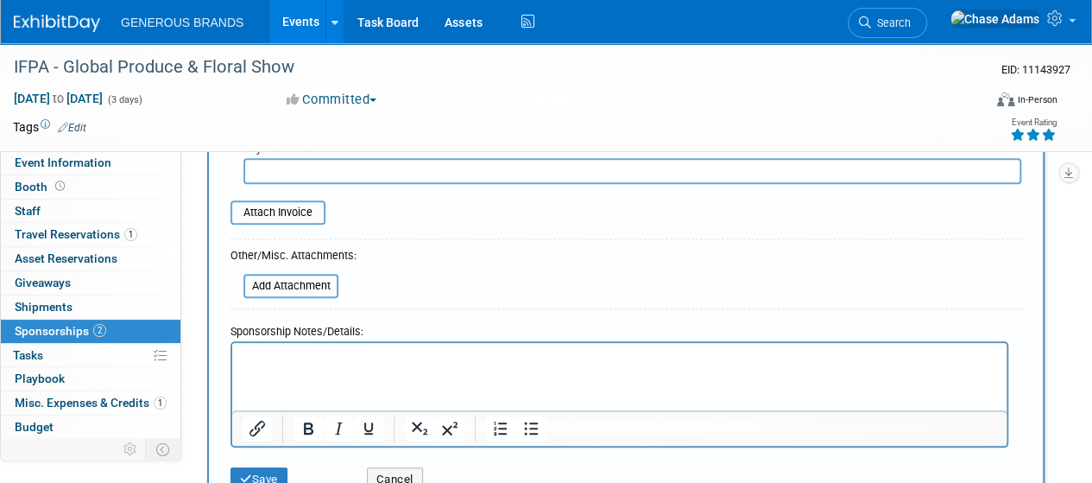
click at [302, 356] on p "Rich Text Area. Press ALT-0 for help." at bounding box center [620, 357] width 755 height 17
click at [269, 467] on button "Save" at bounding box center [259, 479] width 57 height 24
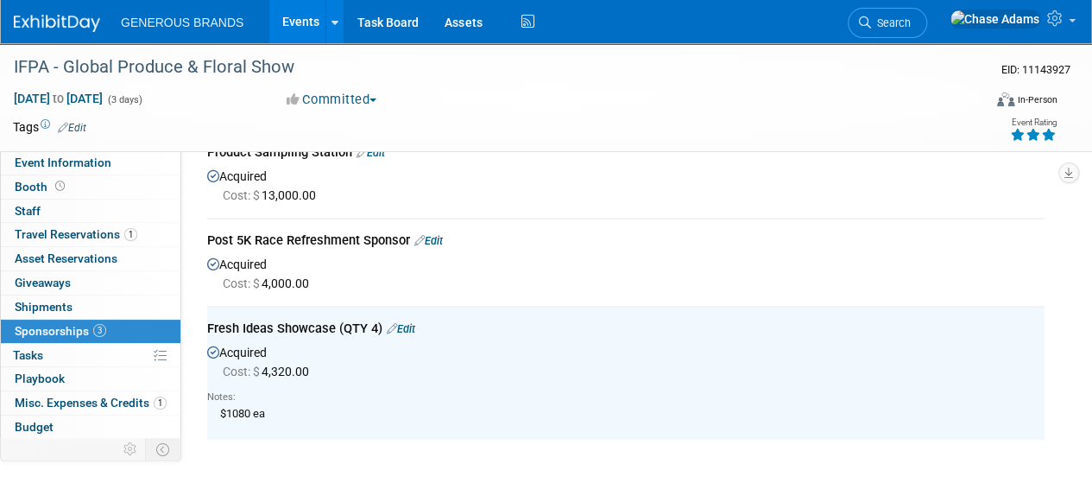
scroll to position [88, 0]
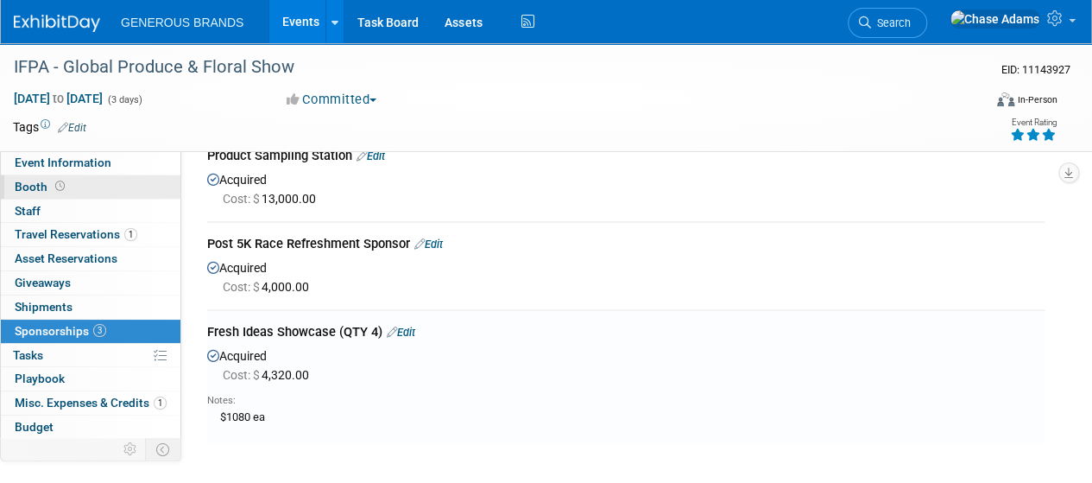
click at [66, 186] on span at bounding box center [60, 186] width 16 height 13
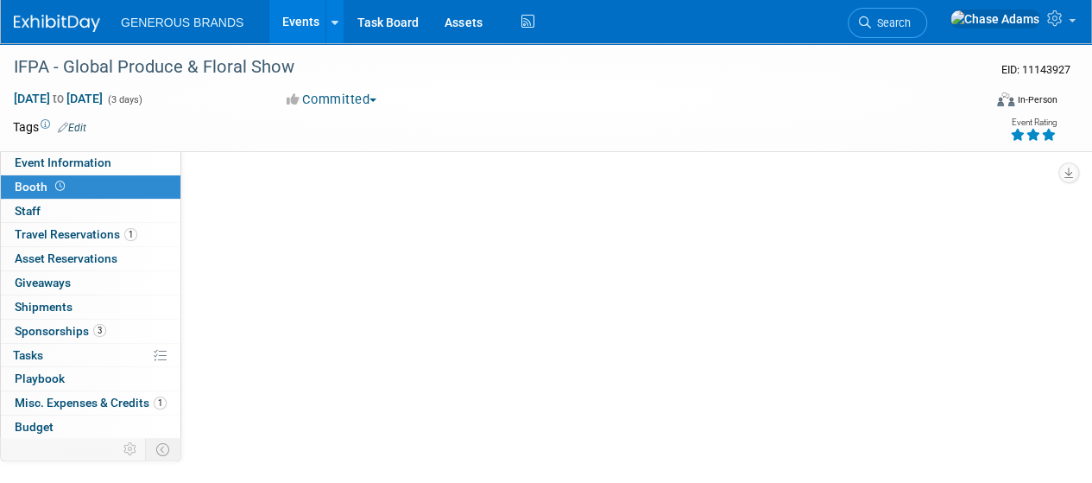
scroll to position [0, 0]
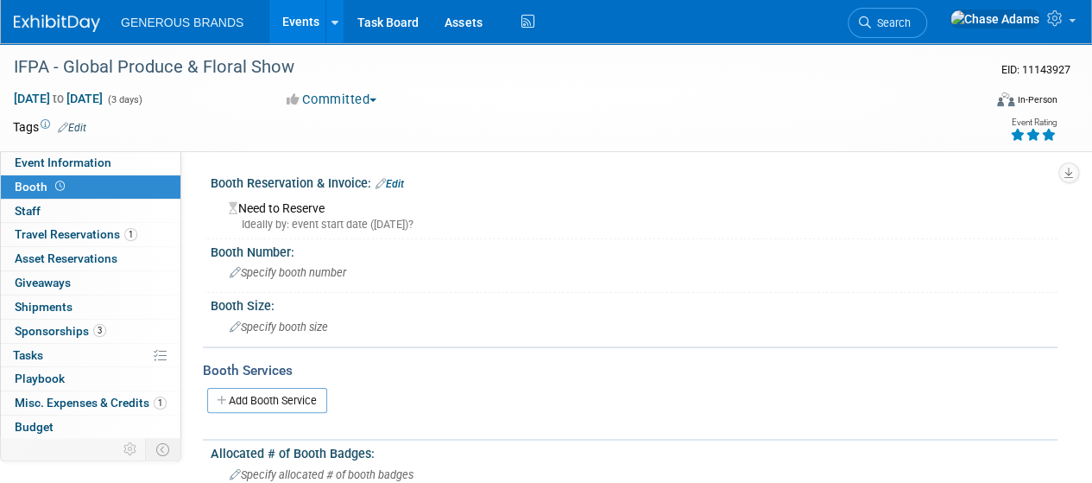
click at [401, 179] on link "Edit" at bounding box center [390, 184] width 28 height 12
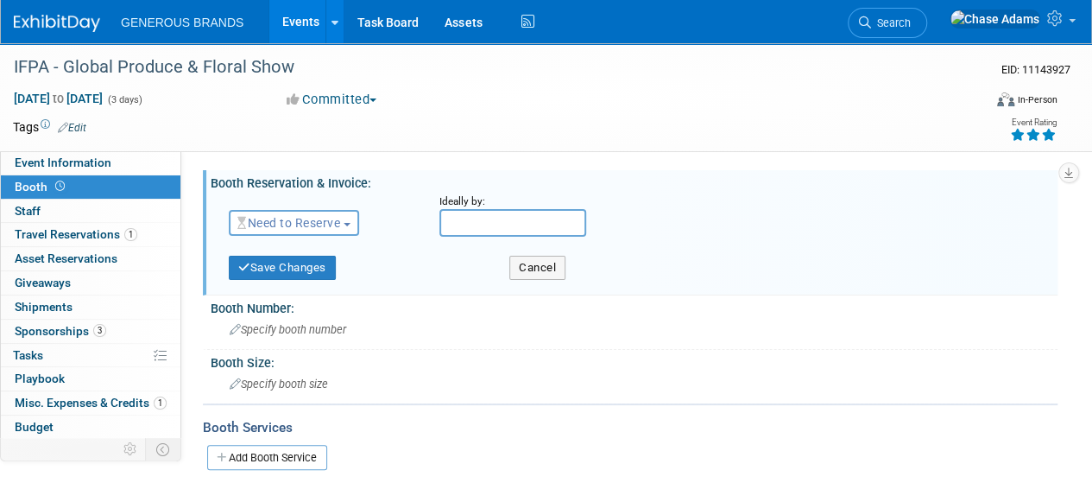
click at [313, 217] on span "Need to Reserve" at bounding box center [288, 223] width 103 height 14
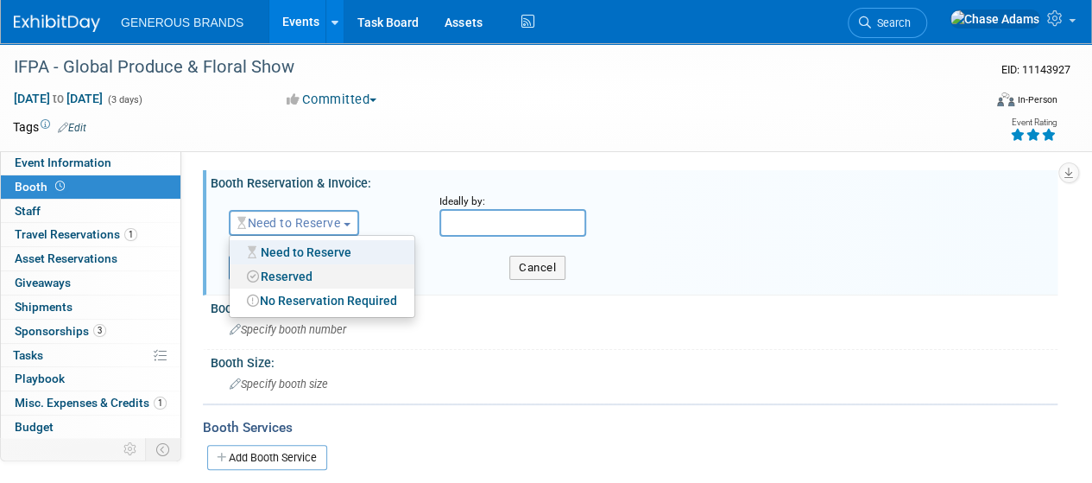
click at [295, 269] on link "Reserved" at bounding box center [322, 276] width 185 height 24
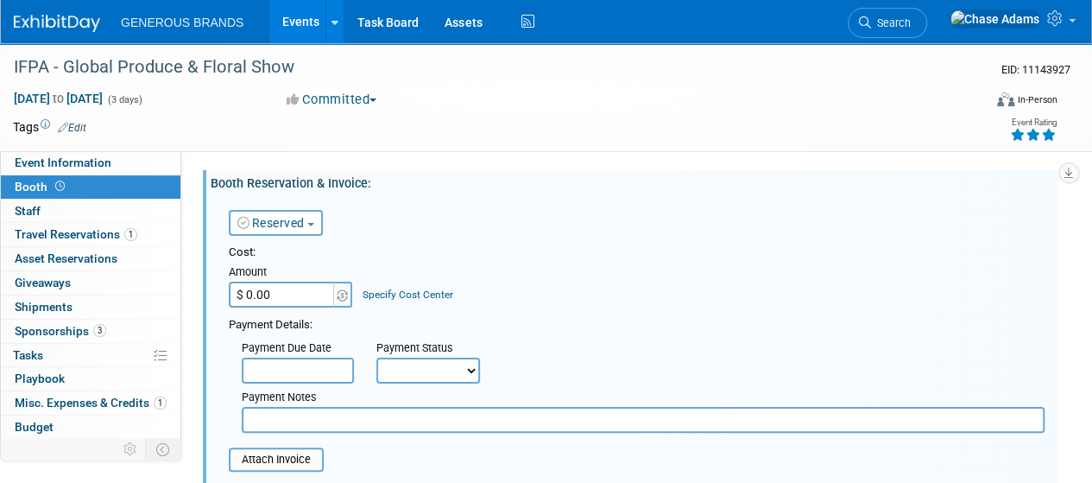
click at [279, 291] on input "$ 0.00" at bounding box center [283, 295] width 108 height 26
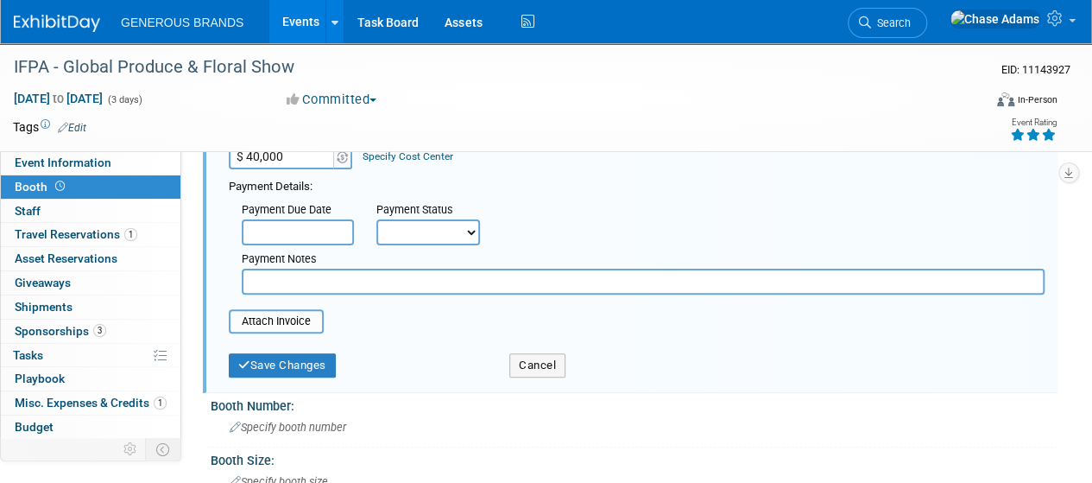
scroll to position [169, 0]
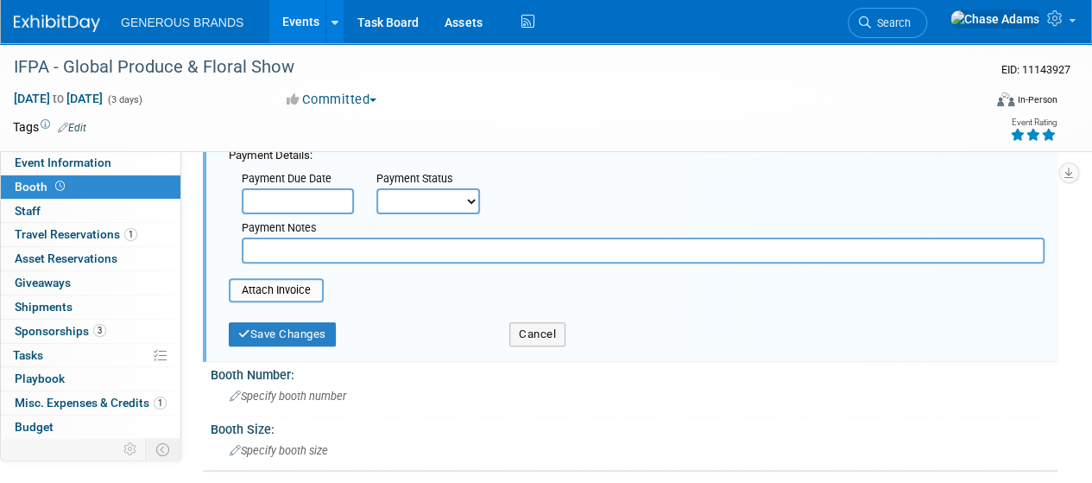
type input "$ 40,000.00"
click at [303, 253] on input "text" at bounding box center [643, 250] width 803 height 26
type input "Paid via ACH"
click at [288, 338] on button "Save Changes" at bounding box center [282, 334] width 107 height 24
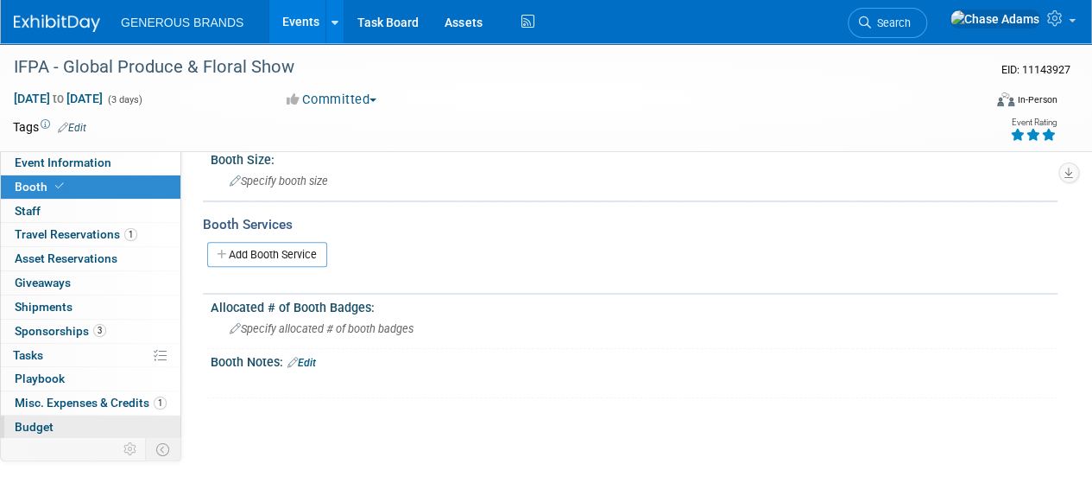
click at [41, 420] on span "Budget" at bounding box center [34, 427] width 39 height 14
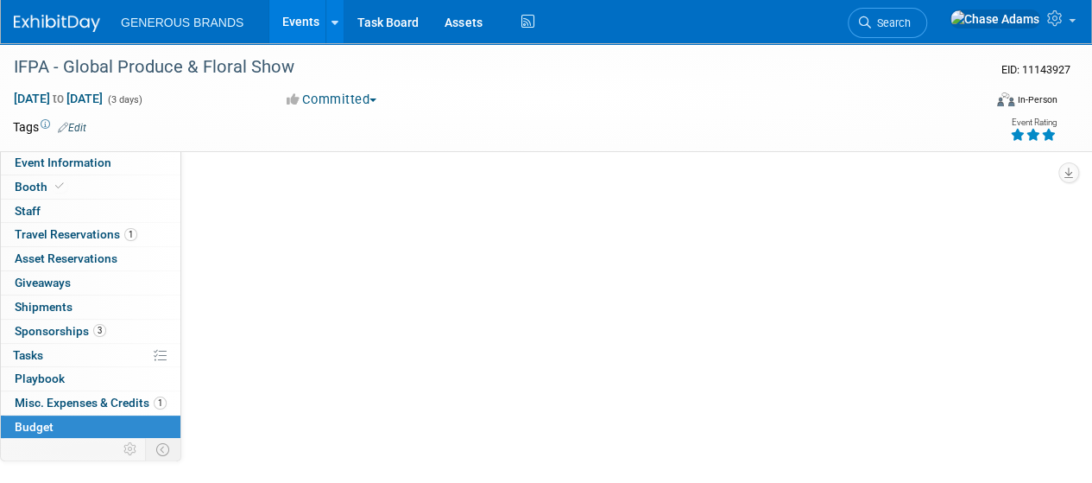
scroll to position [0, 0]
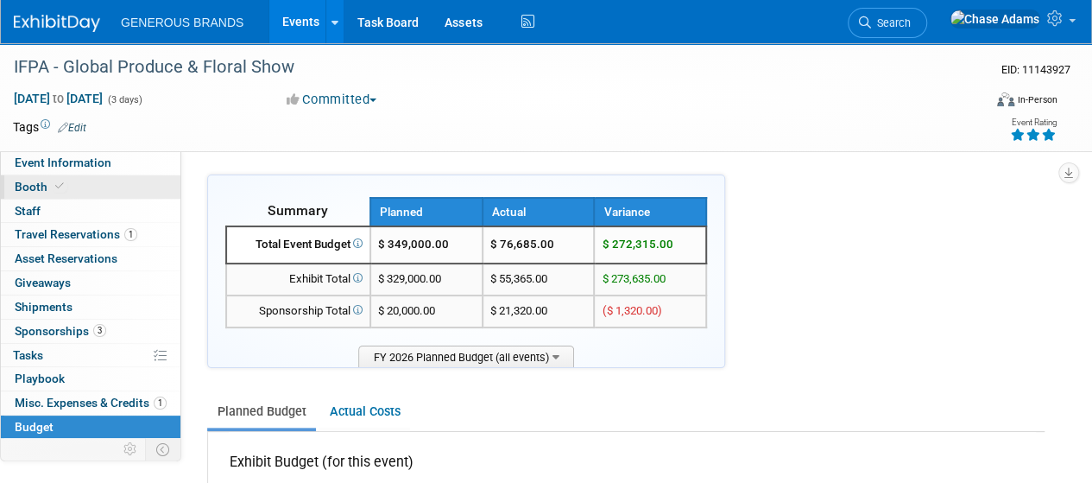
click at [91, 189] on link "Booth" at bounding box center [91, 186] width 180 height 23
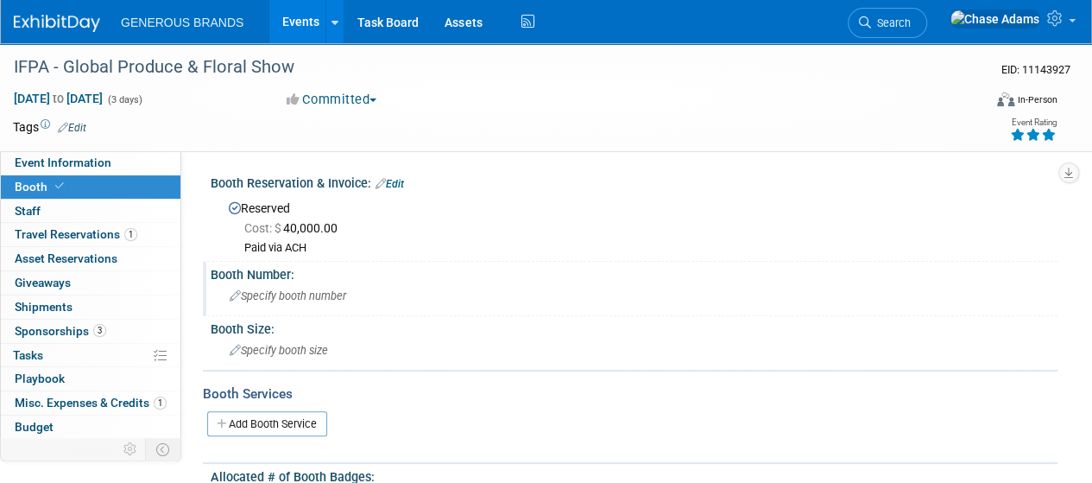
click at [299, 295] on span "Specify booth number" at bounding box center [288, 295] width 117 height 13
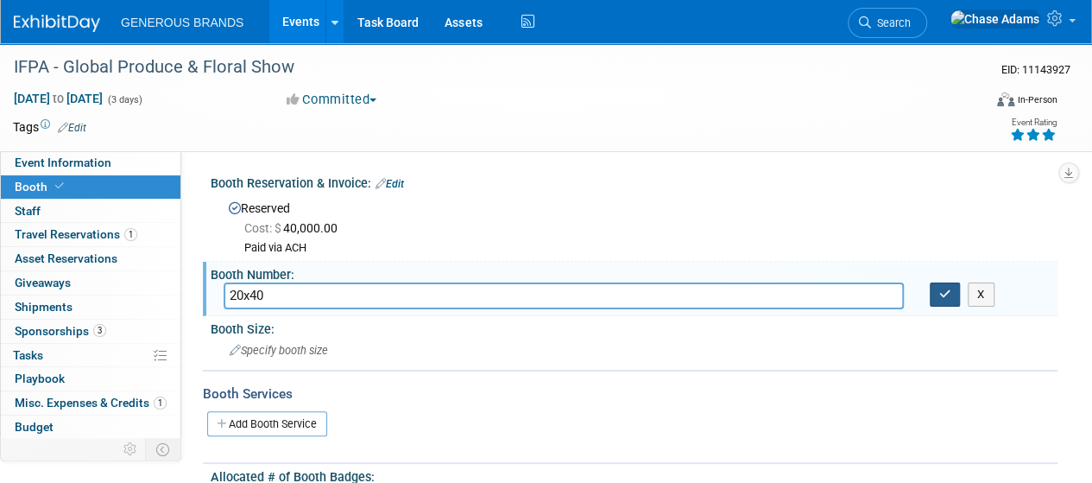
type input "20x40"
click at [938, 295] on button "button" at bounding box center [945, 294] width 31 height 24
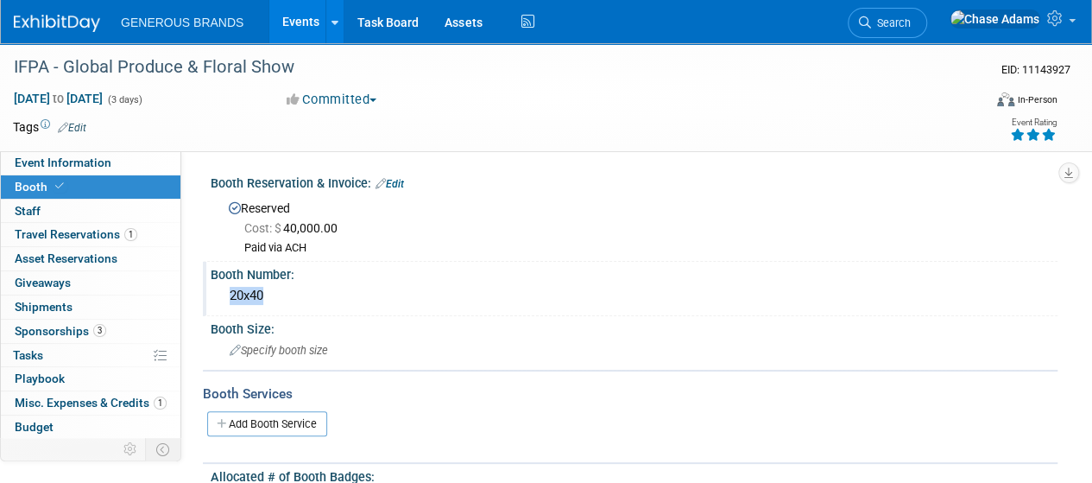
drag, startPoint x: 292, startPoint y: 293, endPoint x: 225, endPoint y: 288, distance: 66.7
click at [225, 288] on div "20x40" at bounding box center [634, 295] width 821 height 27
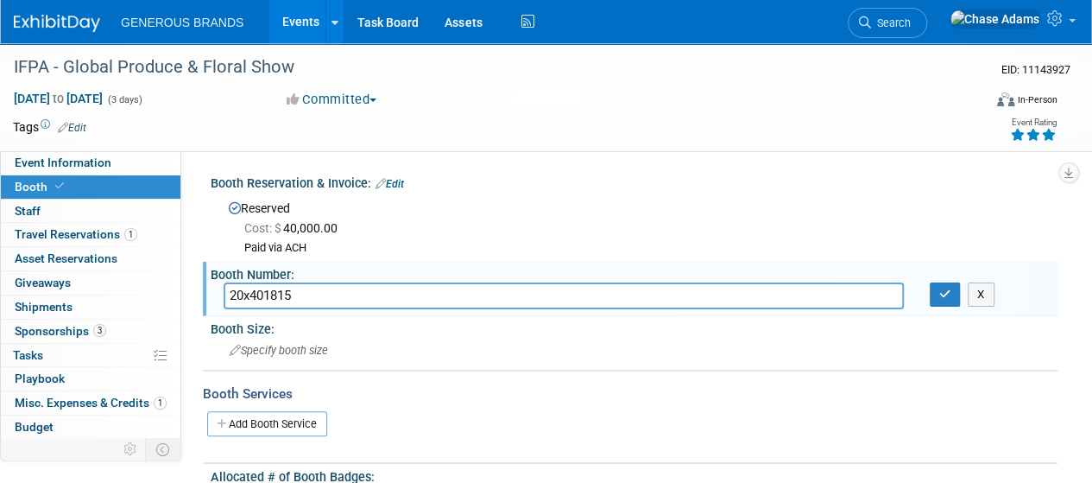
drag, startPoint x: 266, startPoint y: 291, endPoint x: 178, endPoint y: 286, distance: 88.2
click at [178, 286] on div "Event Information Event Info Booth Booth 0 Staff 0 Staff 1 Travel Reservations …" at bounding box center [546, 323] width 1092 height 560
type input "1815"
click at [945, 300] on button "button" at bounding box center [945, 294] width 31 height 24
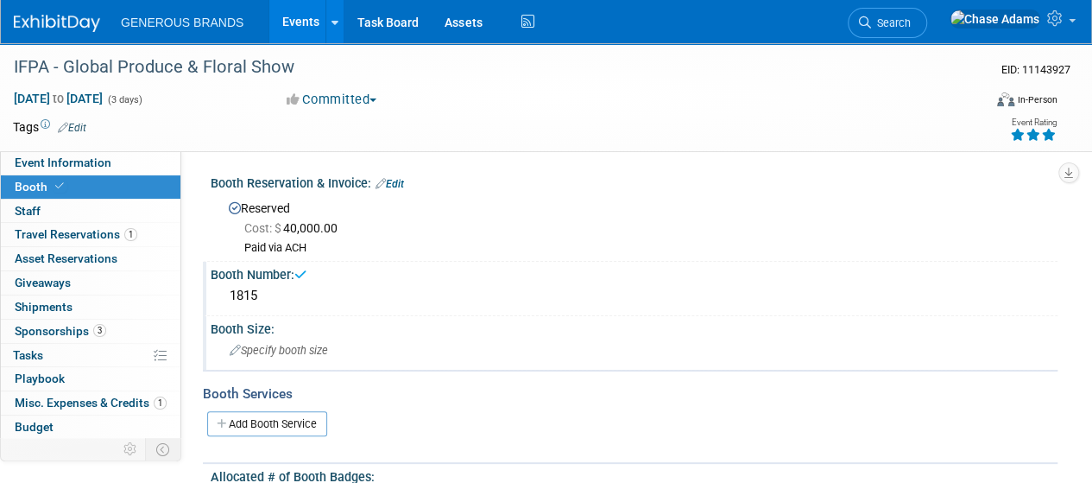
click at [260, 354] on span "Specify booth size" at bounding box center [279, 350] width 98 height 13
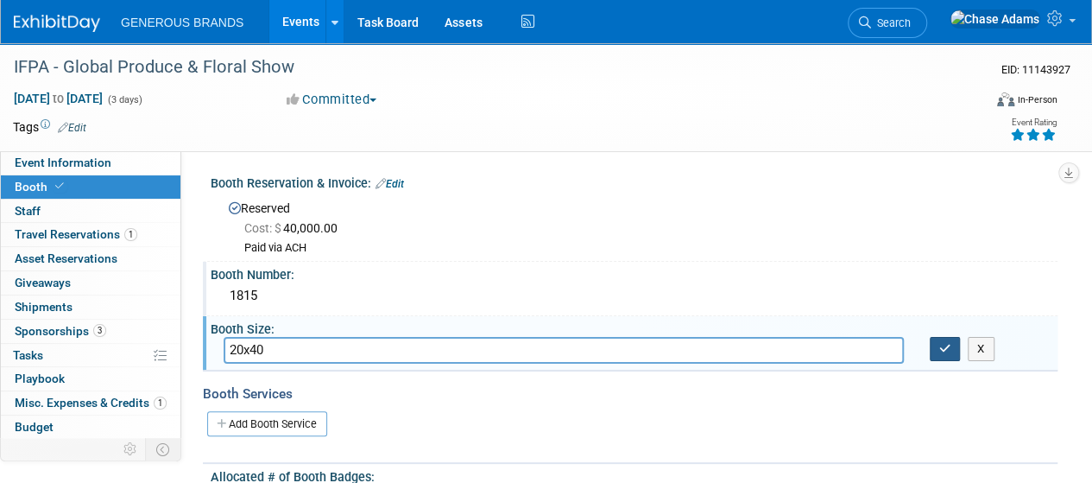
type input "20x40"
click at [937, 356] on button "button" at bounding box center [945, 349] width 31 height 24
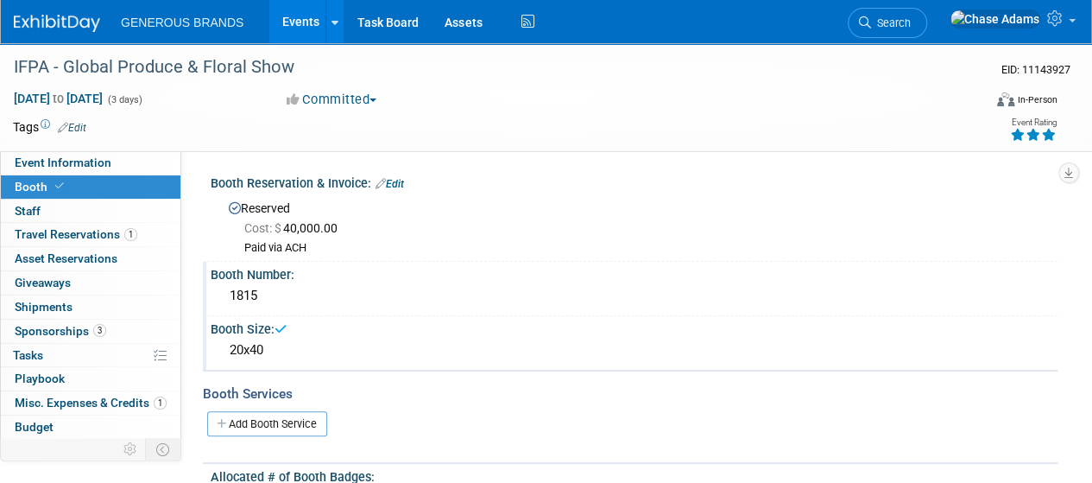
click at [280, 443] on div at bounding box center [630, 446] width 855 height 6
click at [302, 428] on link "Add Booth Service" at bounding box center [267, 423] width 120 height 25
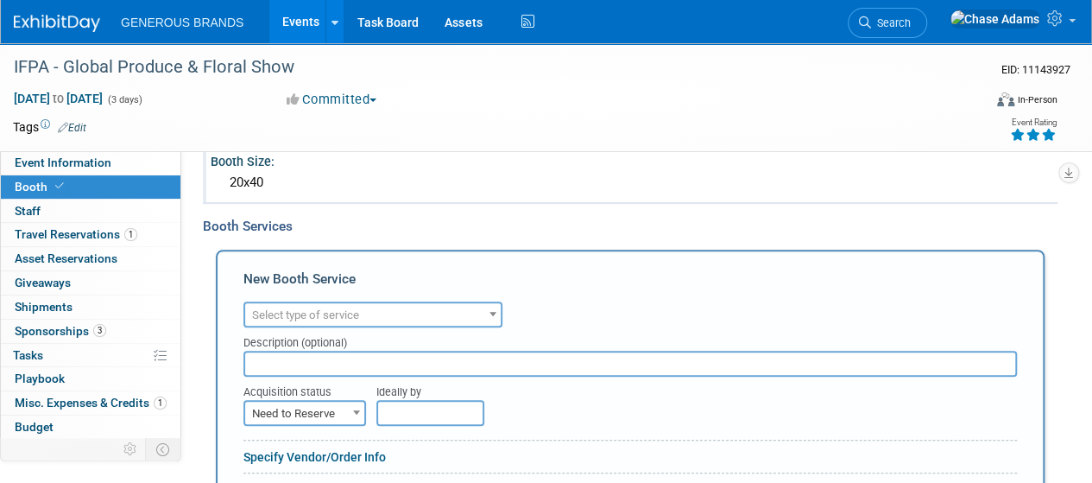
scroll to position [201, 0]
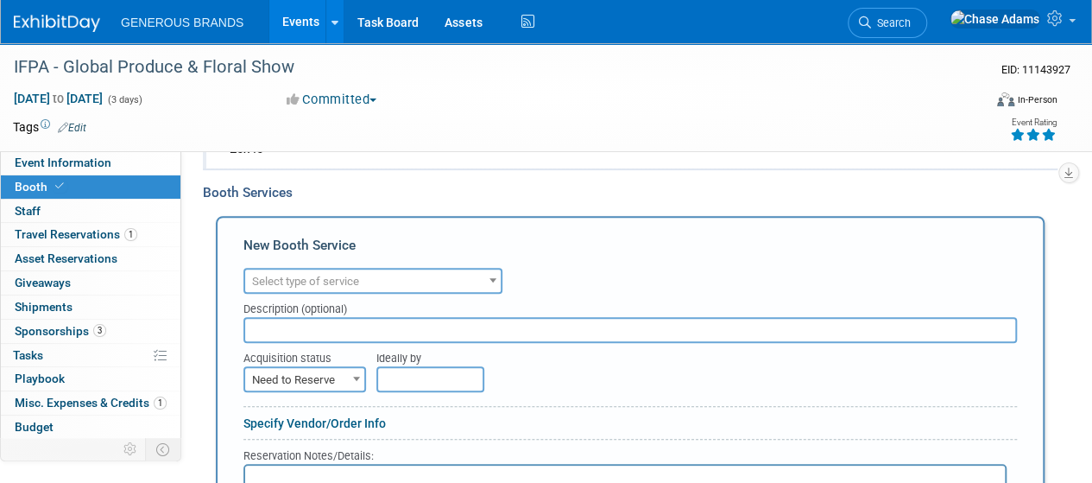
click at [356, 281] on span "Select type of service" at bounding box center [305, 281] width 107 height 13
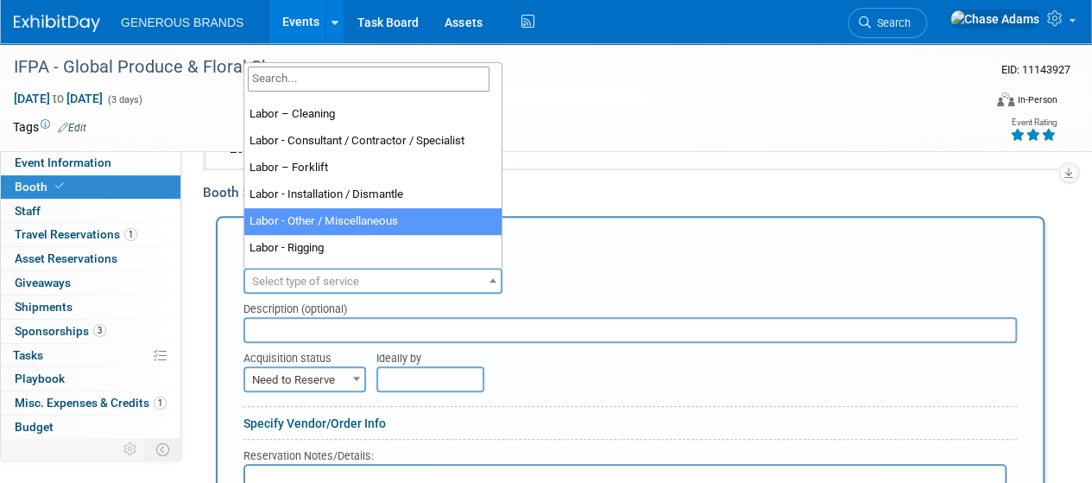
scroll to position [117, 0]
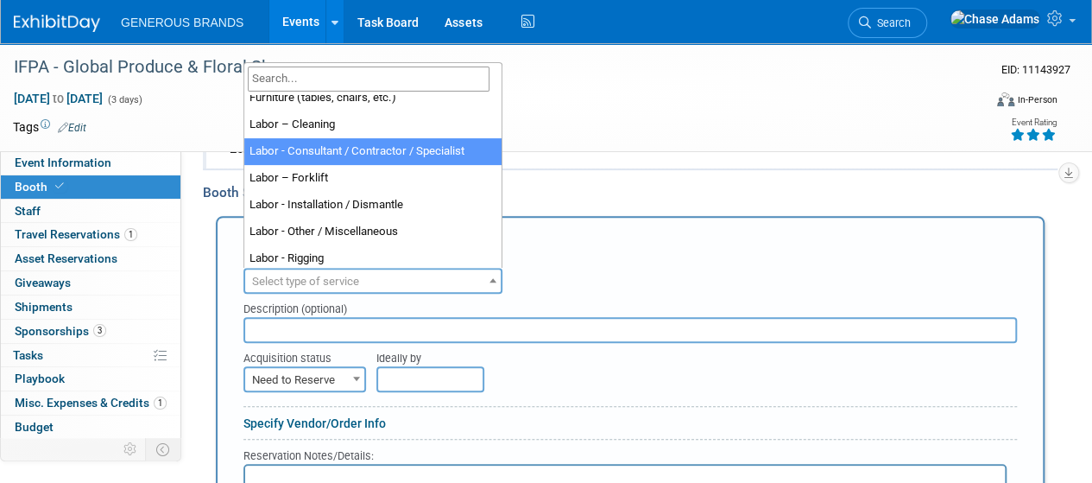
select select "12"
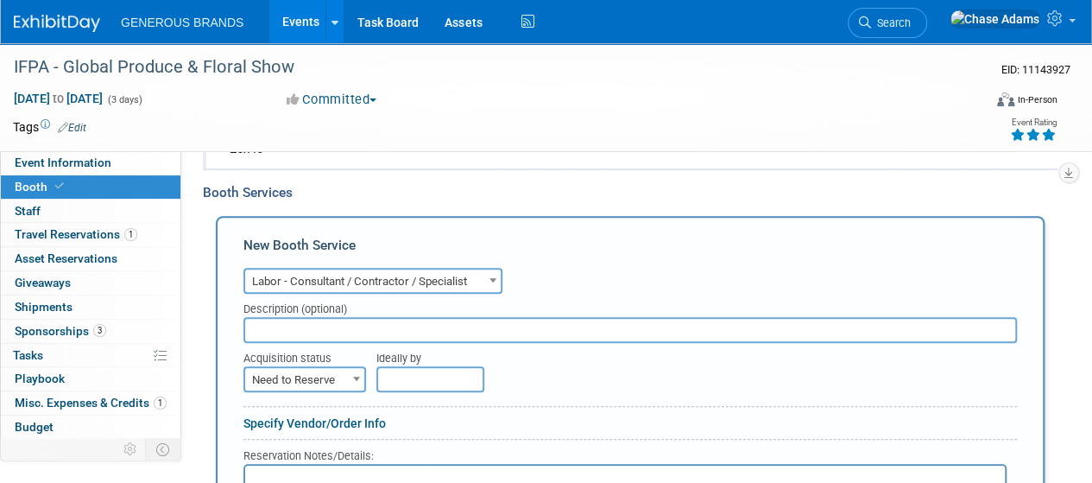
click at [320, 320] on input "text" at bounding box center [631, 330] width 774 height 26
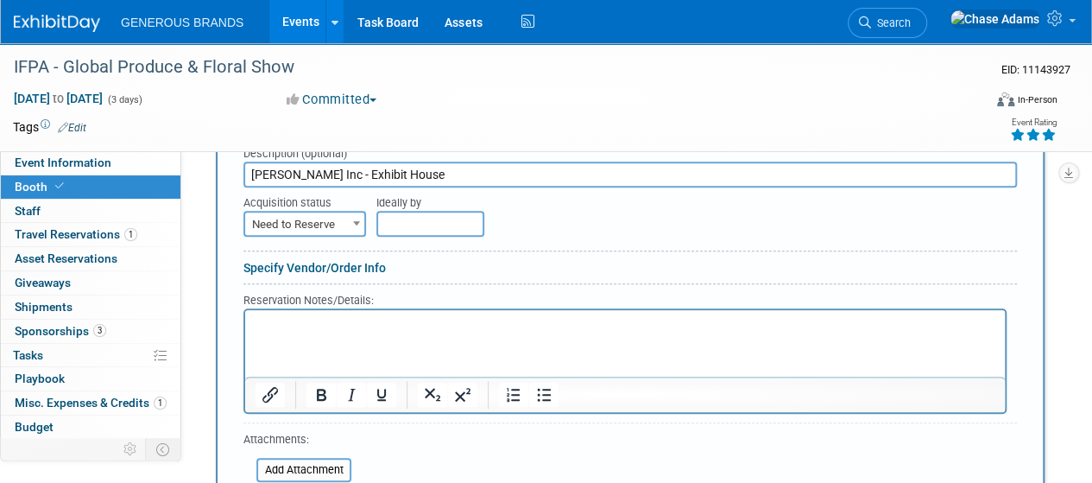
scroll to position [377, 0]
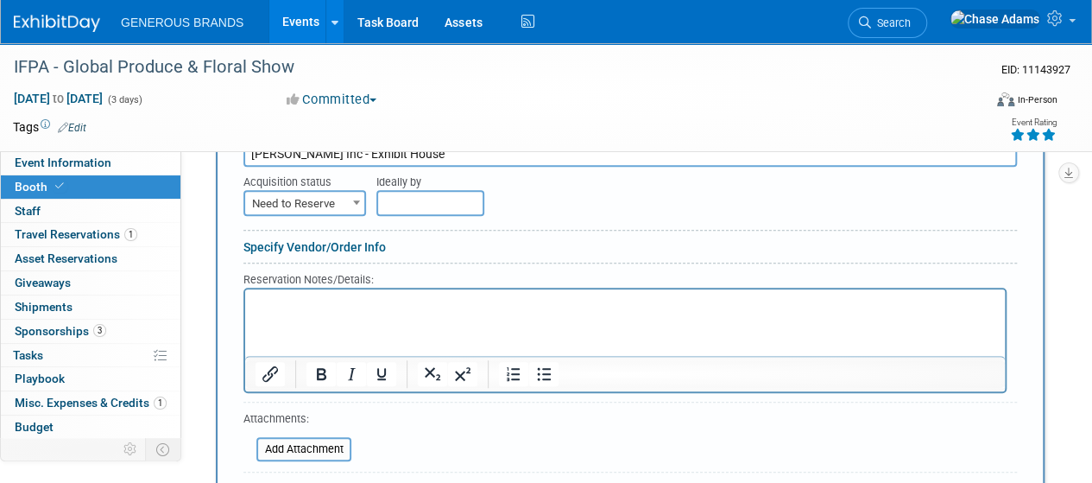
type input "Derse Inc - Exhibit House"
click at [337, 196] on span "Need to Reserve" at bounding box center [304, 204] width 119 height 24
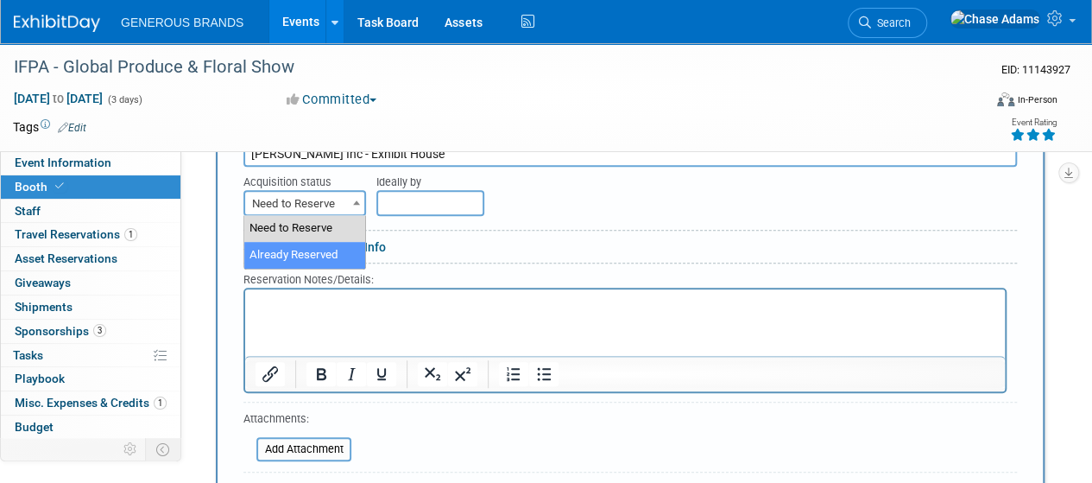
click at [286, 312] on p "Rich Text Area. Press ALT-0 for help." at bounding box center [626, 304] width 740 height 16
click at [535, 231] on div at bounding box center [631, 234] width 774 height 9
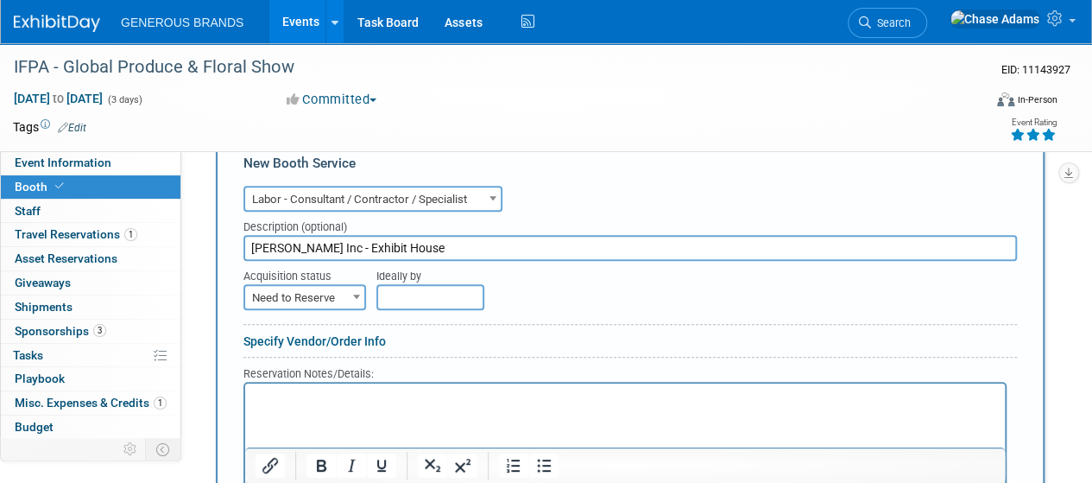
scroll to position [290, 0]
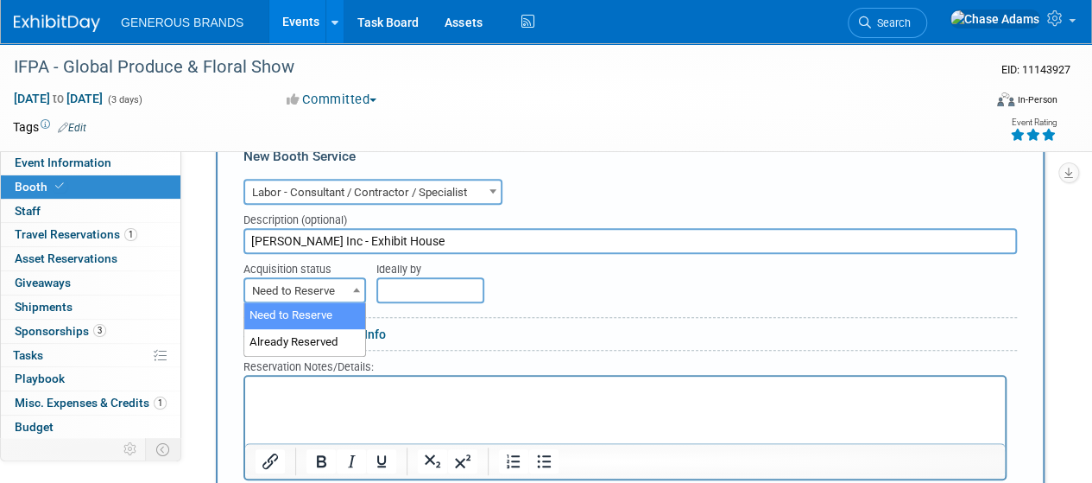
click at [319, 292] on span "Need to Reserve" at bounding box center [304, 291] width 119 height 24
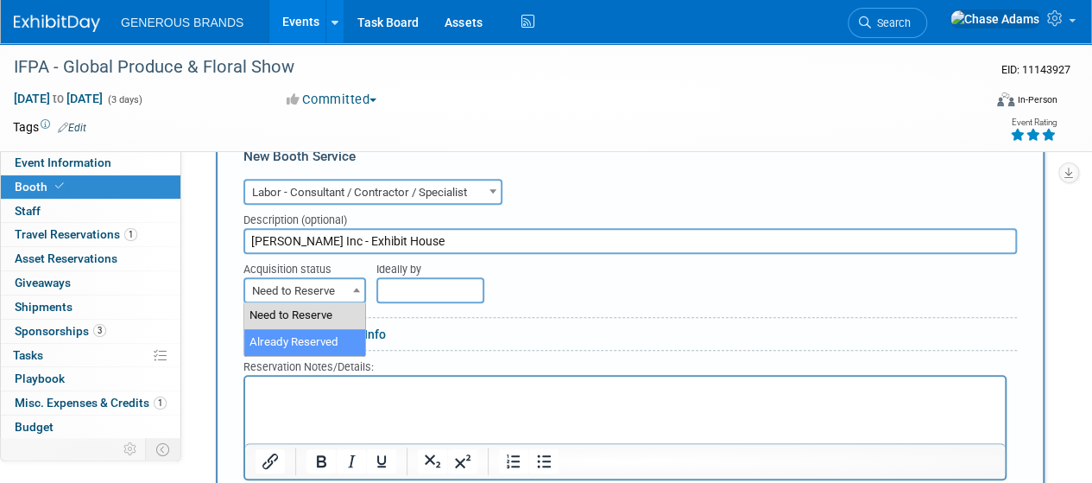
select select "2"
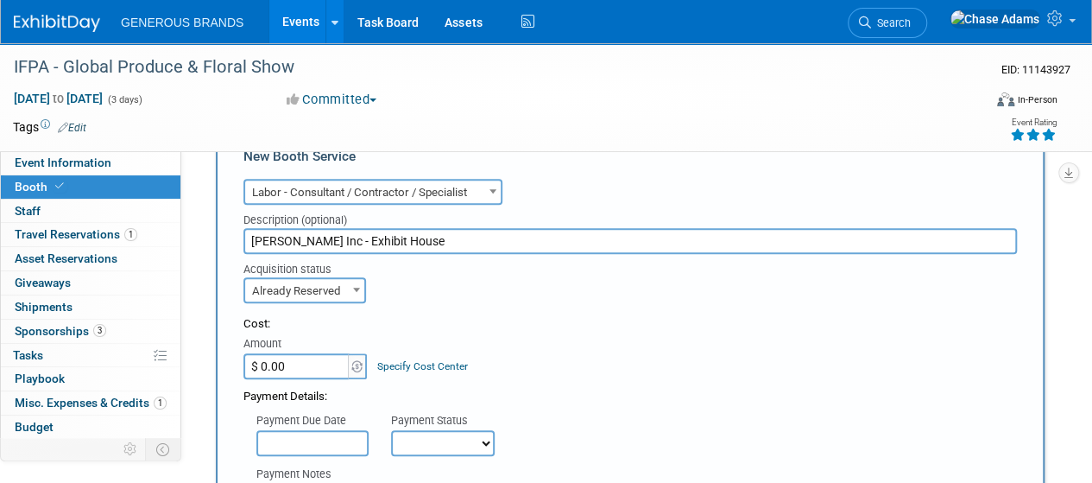
click at [300, 365] on input "$ 0.00" at bounding box center [298, 366] width 108 height 26
click at [291, 363] on input "$ 0.00" at bounding box center [298, 366] width 108 height 26
drag, startPoint x: 291, startPoint y: 363, endPoint x: 256, endPoint y: 362, distance: 35.4
click at [256, 362] on input "$ 0.00" at bounding box center [298, 366] width 108 height 26
paste input "267,610.56"
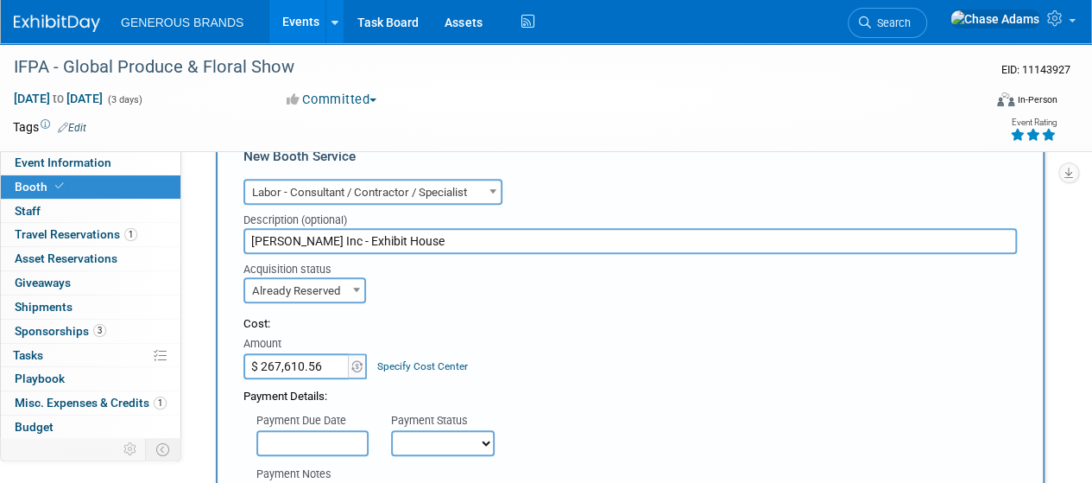
type input "$ 267,610.56"
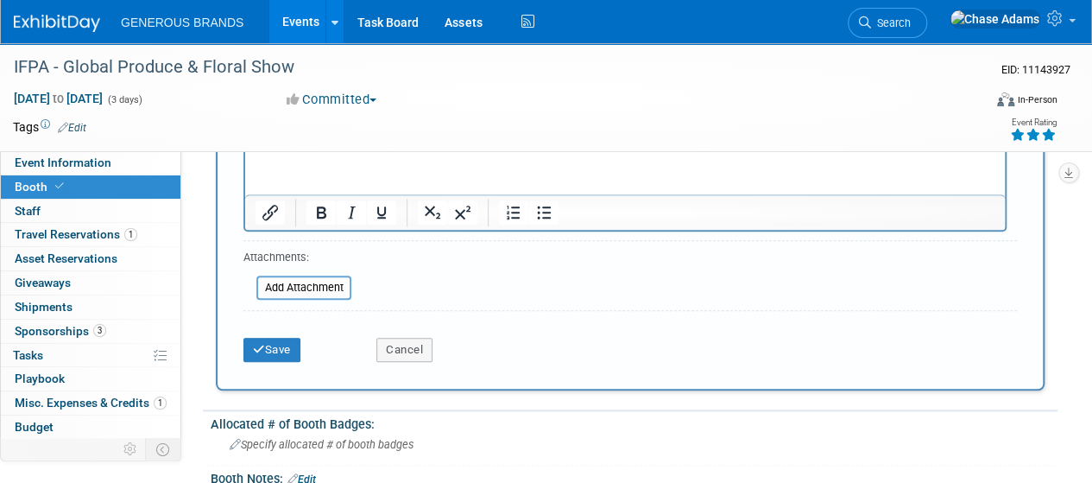
scroll to position [814, 0]
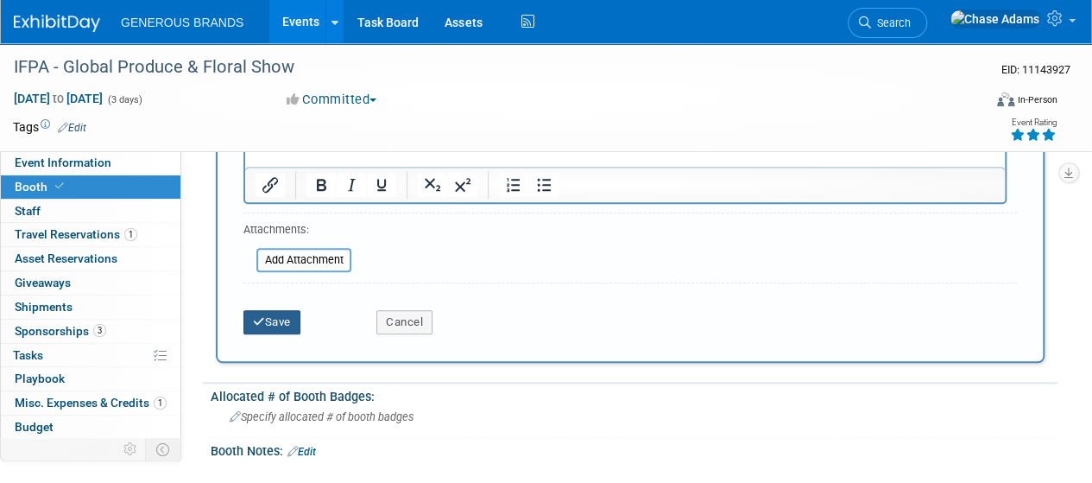
click at [288, 318] on button "Save" at bounding box center [272, 322] width 57 height 24
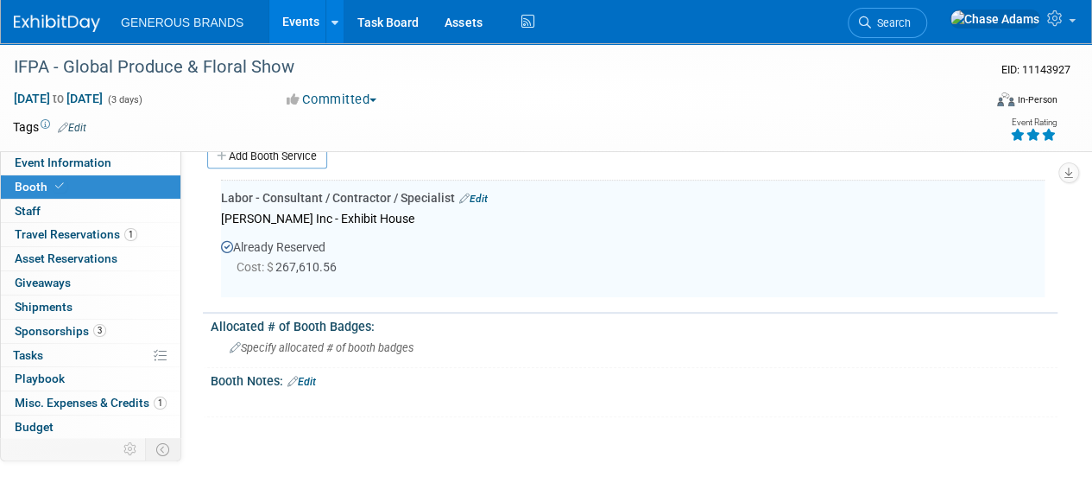
scroll to position [264, 0]
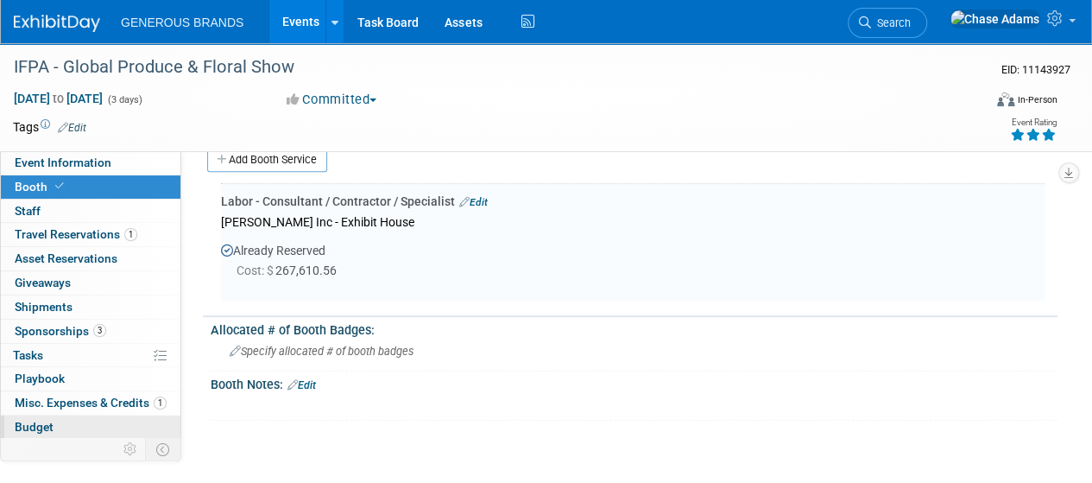
click at [40, 420] on span "Budget" at bounding box center [34, 427] width 39 height 14
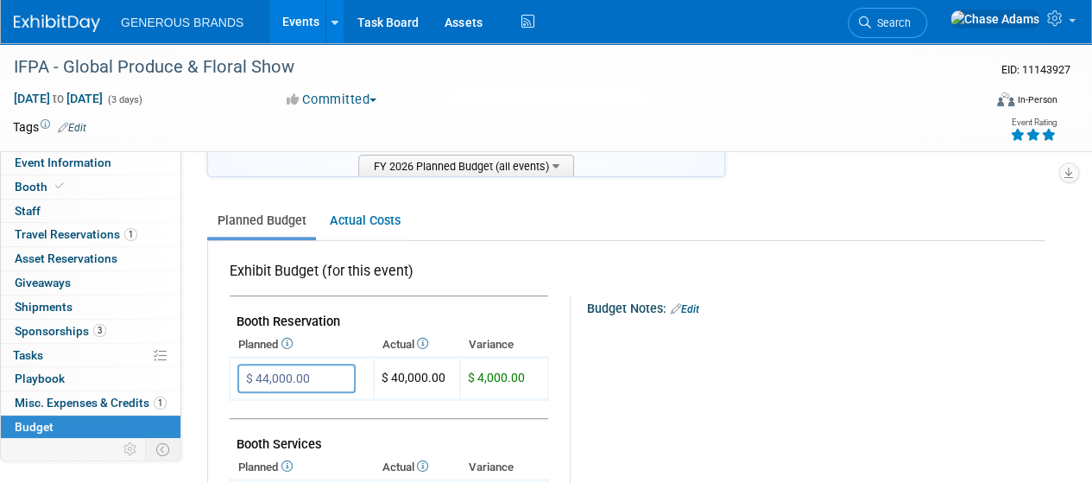
scroll to position [190, 0]
click at [363, 230] on link "Actual Costs" at bounding box center [365, 222] width 91 height 32
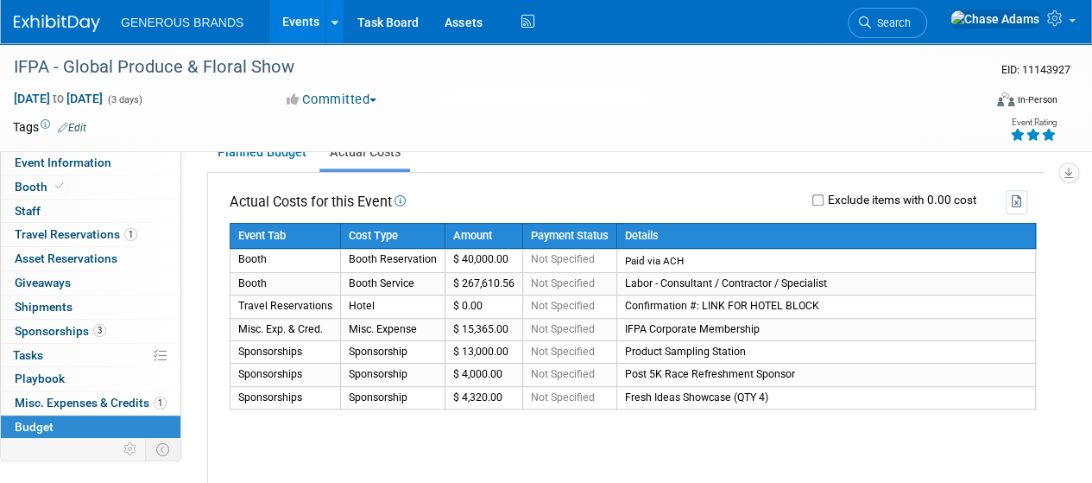
scroll to position [256, 0]
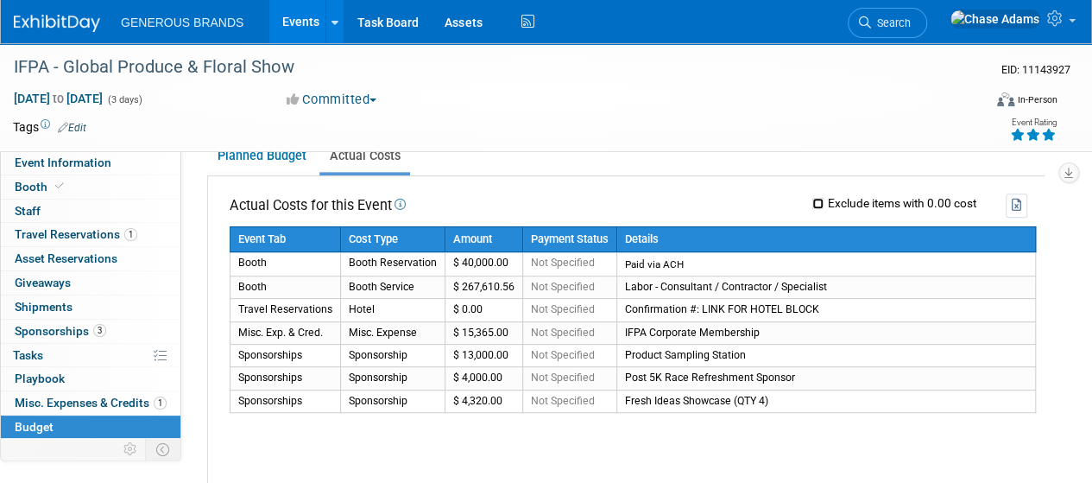
click at [816, 204] on input "Exclude items with 0.00 cost" at bounding box center [818, 203] width 11 height 11
checkbox input "true"
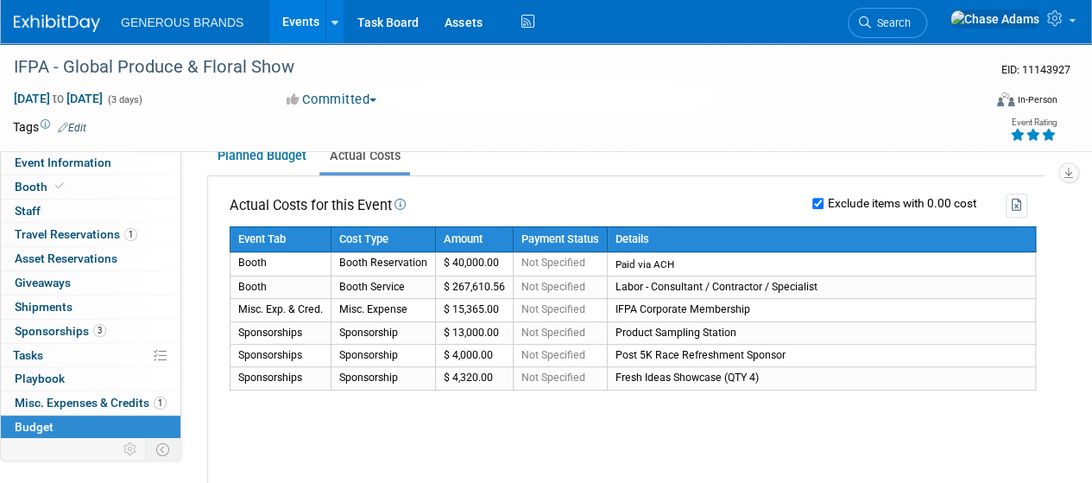
click at [285, 149] on div "IFPA - Global Produce & Floral Show EID: 11143927 Oct 16, 2025 to Oct 18, 2025 …" at bounding box center [546, 97] width 1092 height 108
click at [283, 161] on link "Planned Budget" at bounding box center [261, 156] width 109 height 32
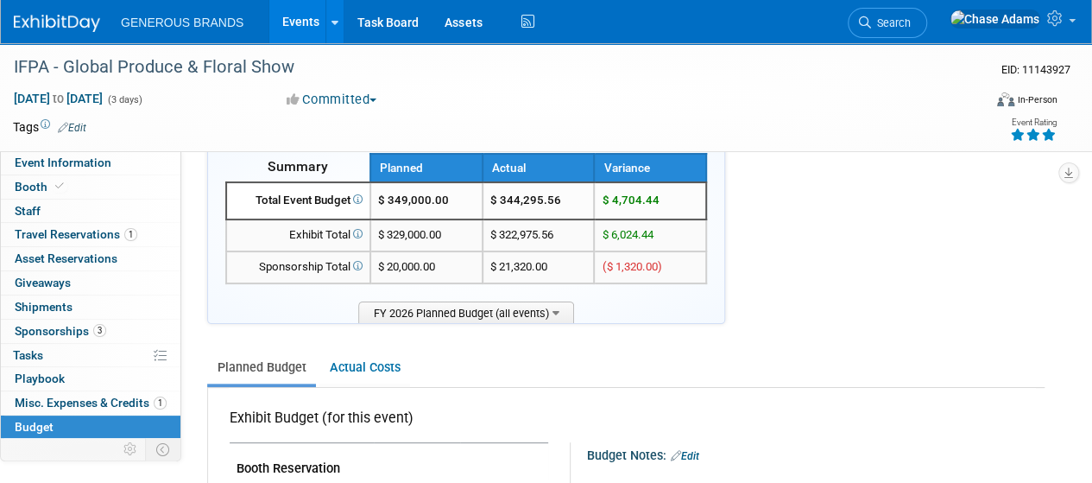
scroll to position [41, 0]
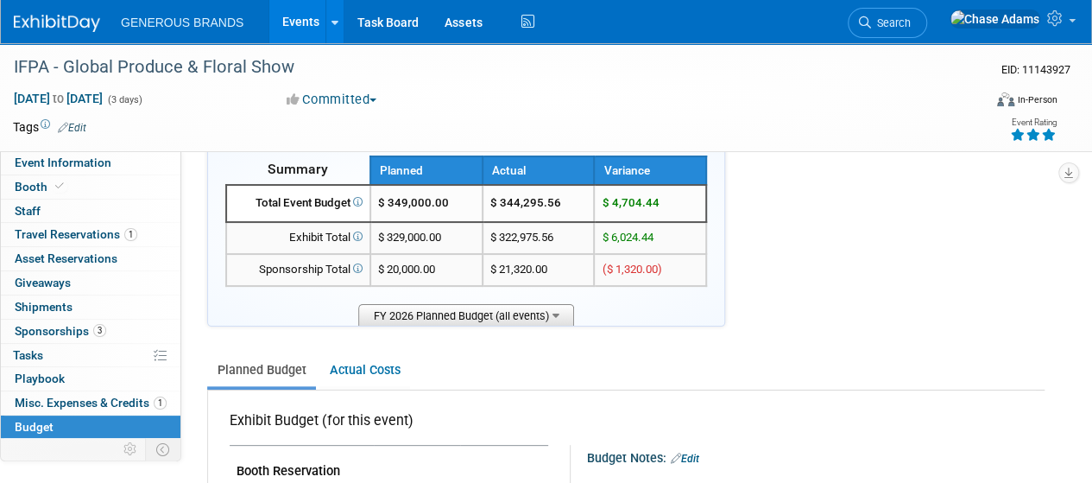
click at [499, 320] on span "FY 2026 Planned Budget (all events)" at bounding box center [466, 315] width 216 height 22
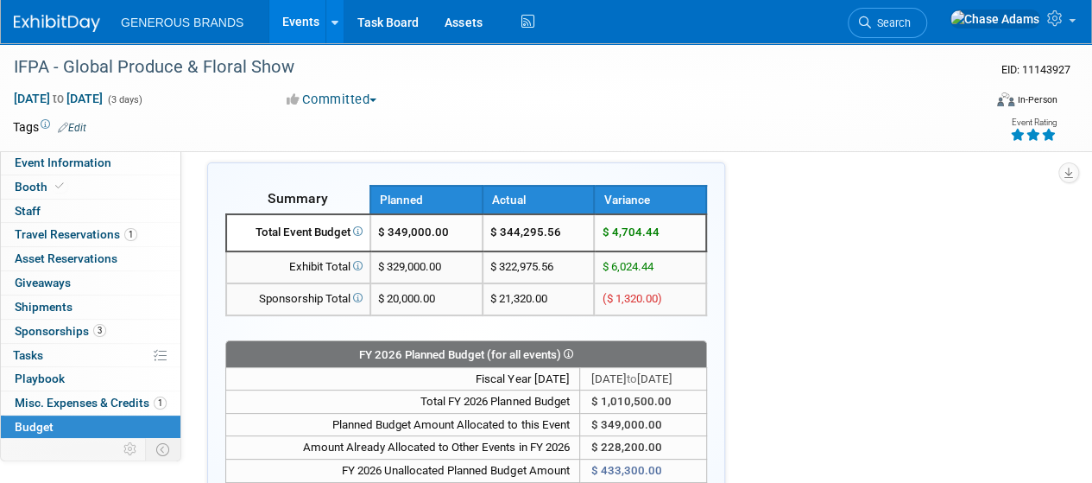
scroll to position [0, 0]
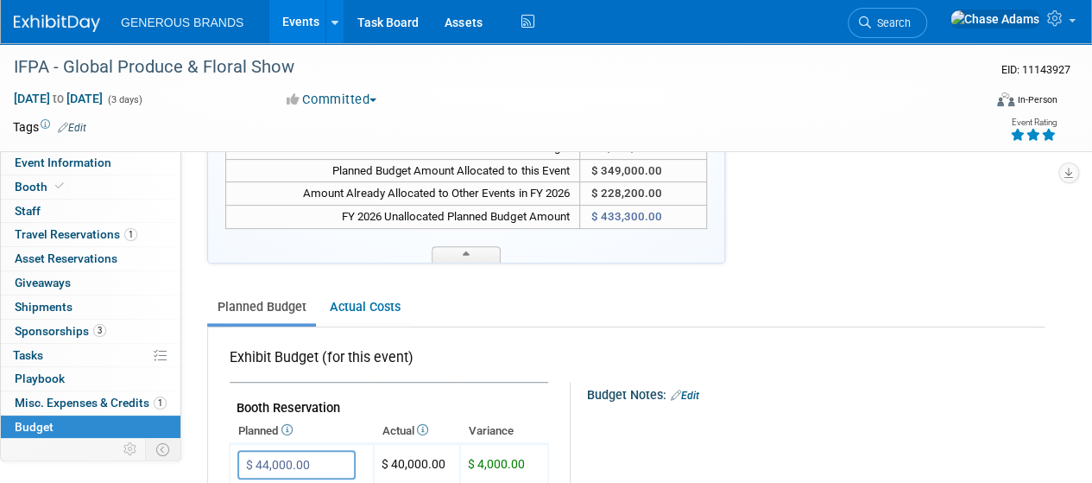
scroll to position [328, 0]
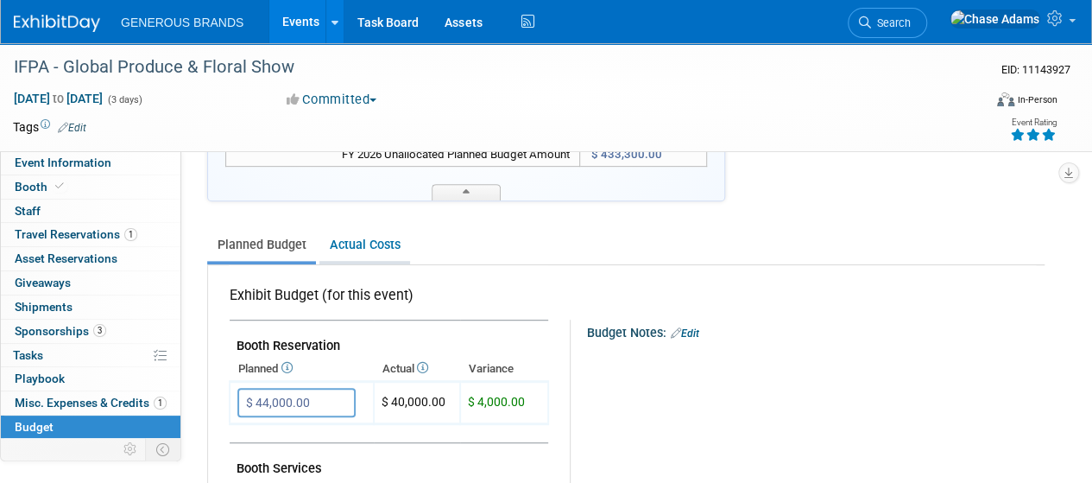
click at [340, 239] on link "Actual Costs" at bounding box center [365, 245] width 91 height 32
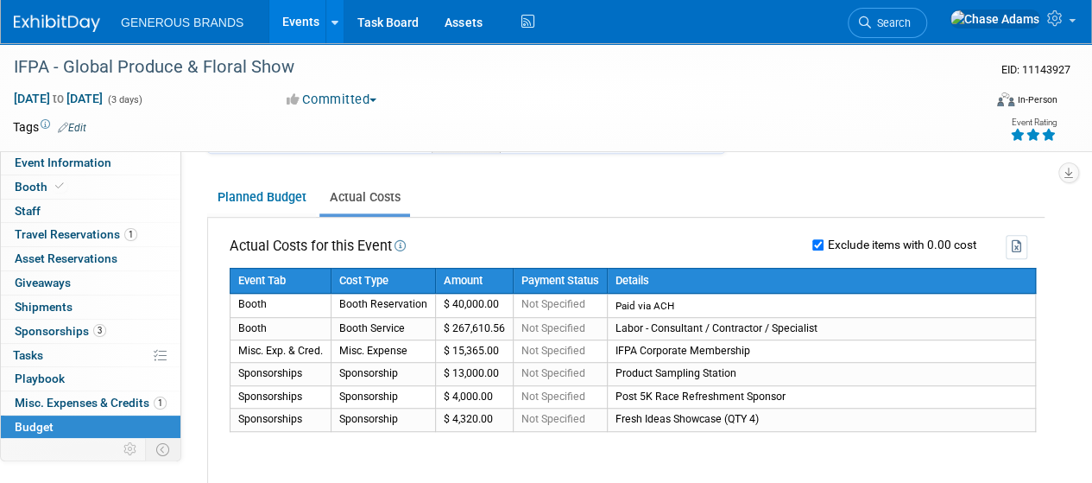
scroll to position [376, 0]
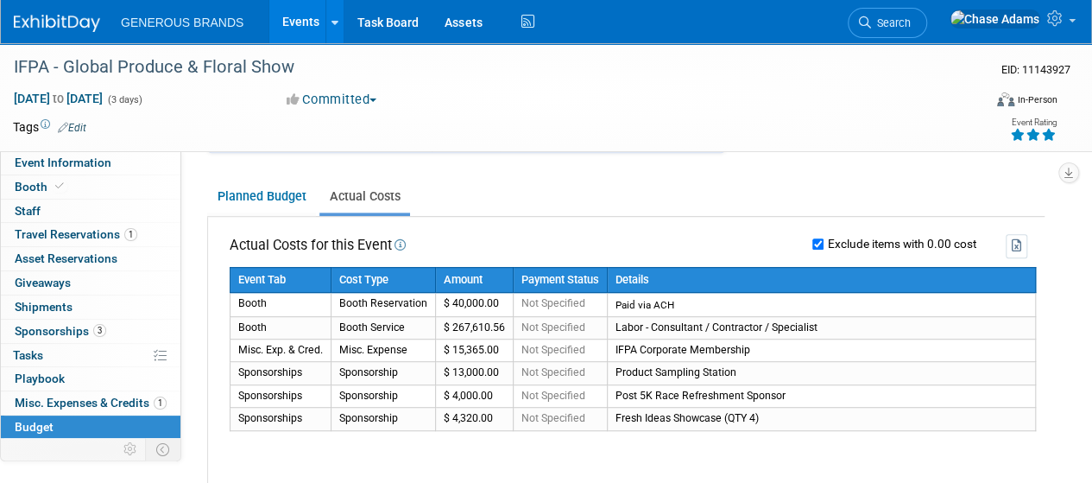
click at [541, 446] on div "Event Tab Cost Type Amount Payment Status Details Booth Booth Reservation $ 40,…" at bounding box center [633, 364] width 807 height 194
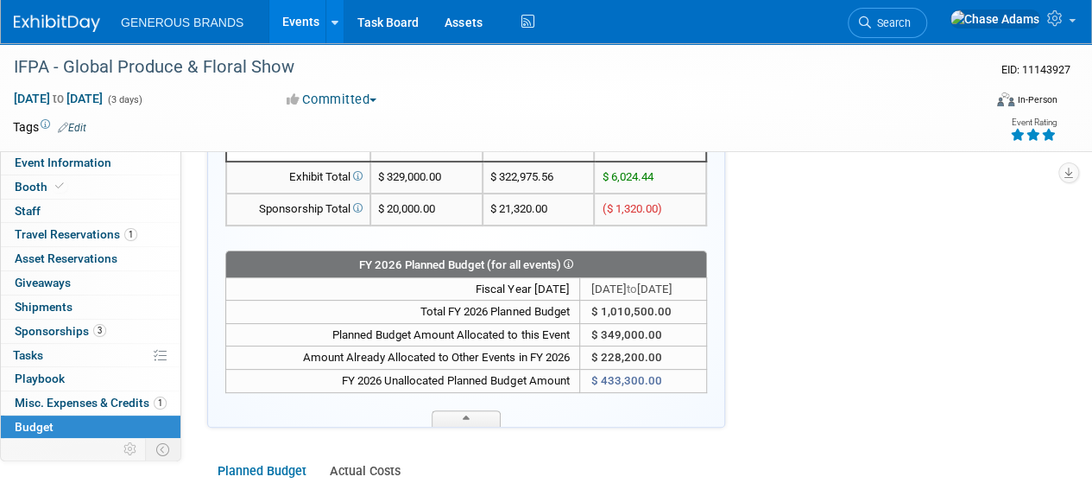
scroll to position [0, 0]
